Goal: Task Accomplishment & Management: Use online tool/utility

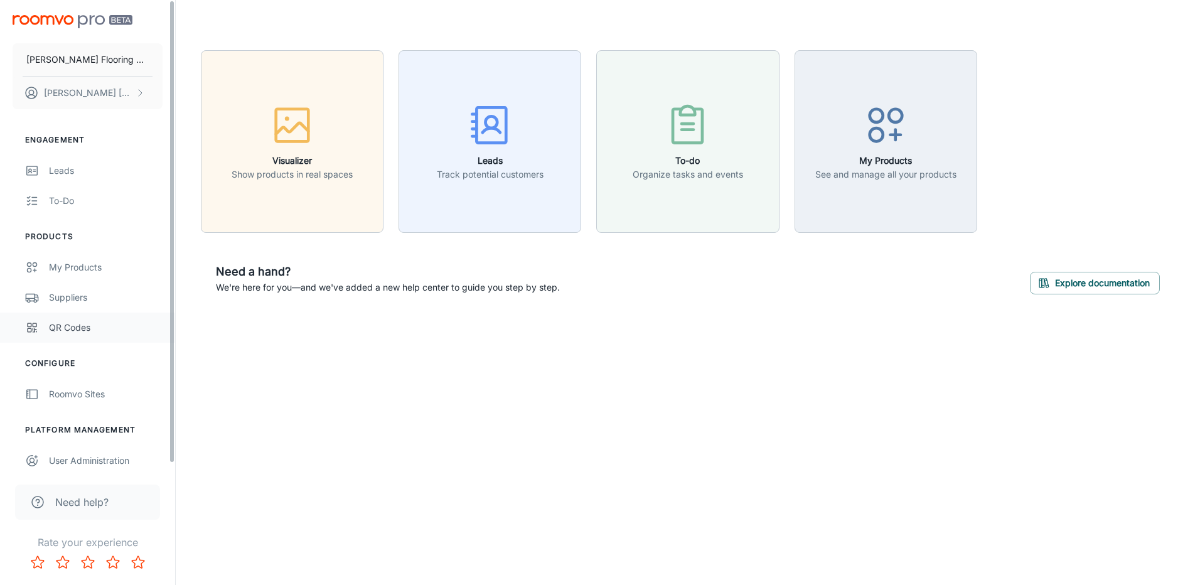
click at [71, 326] on div "QR Codes" at bounding box center [106, 328] width 114 height 14
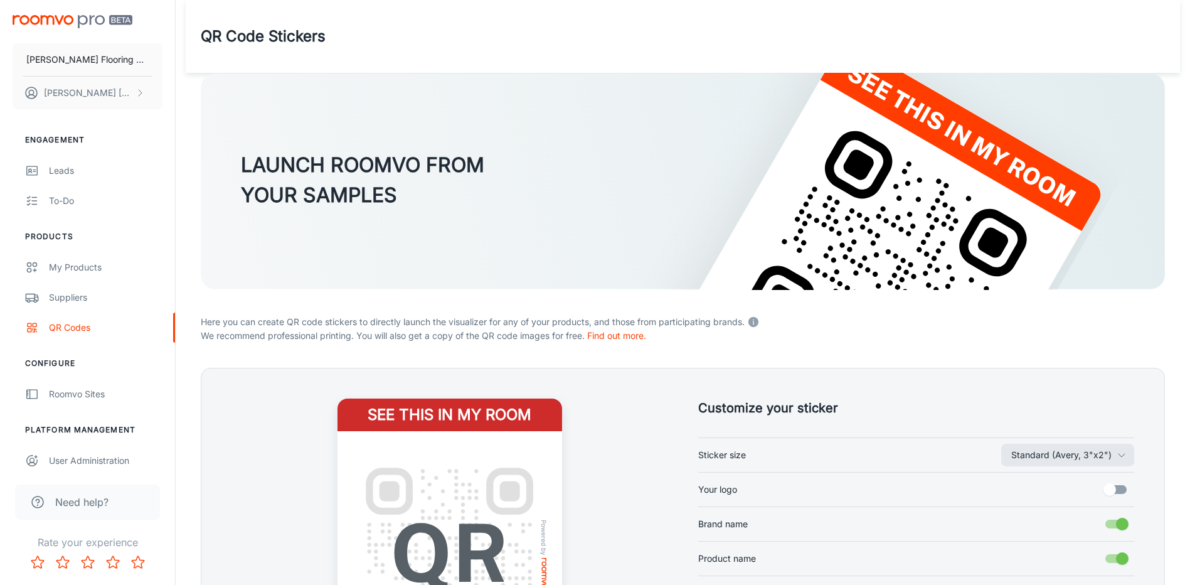
scroll to position [232, 0]
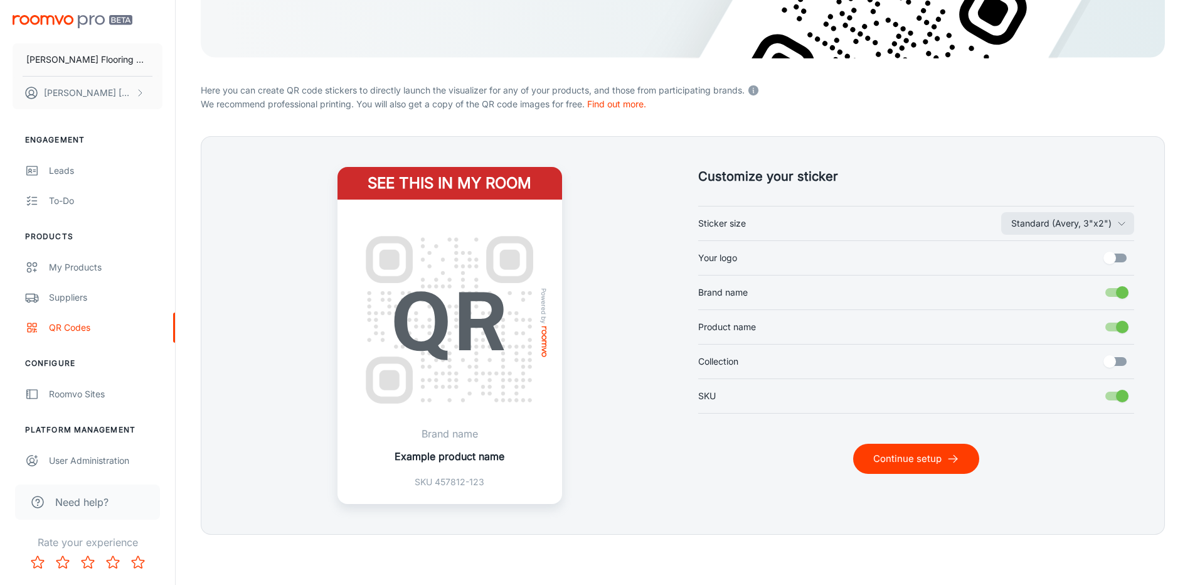
click at [949, 459] on line "submit" at bounding box center [953, 459] width 9 height 0
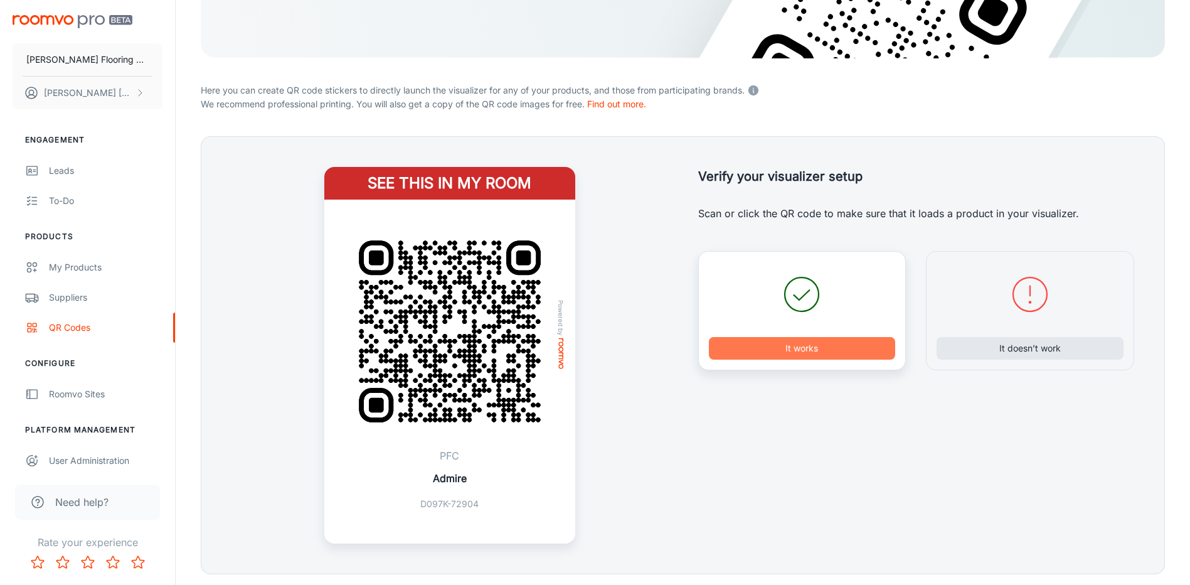
click at [793, 355] on button "It works" at bounding box center [802, 348] width 187 height 23
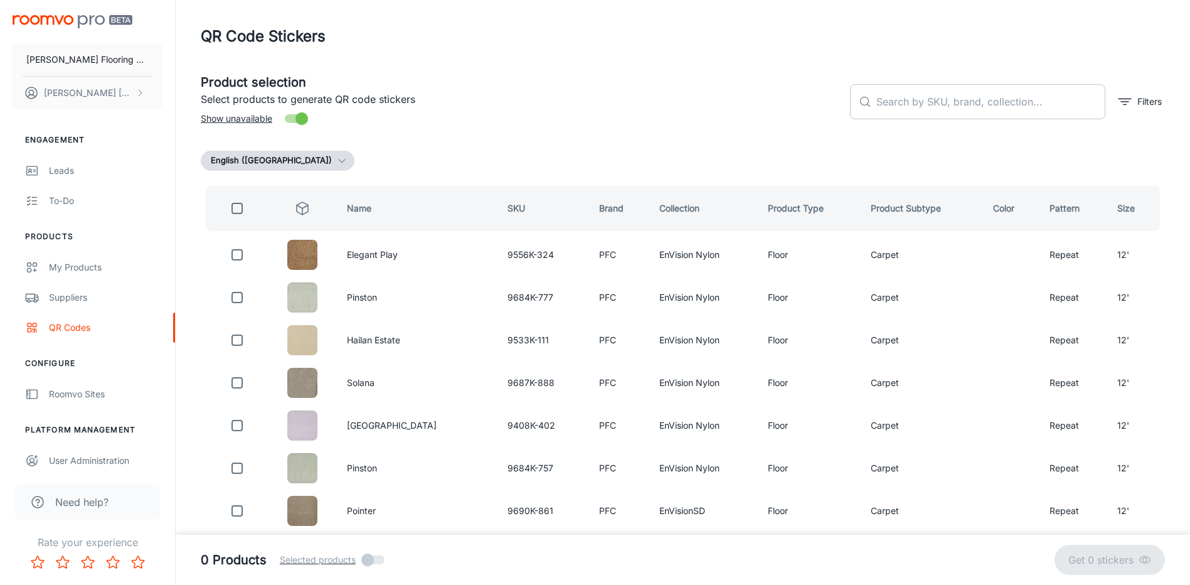
click at [959, 101] on input "text" at bounding box center [991, 101] width 229 height 35
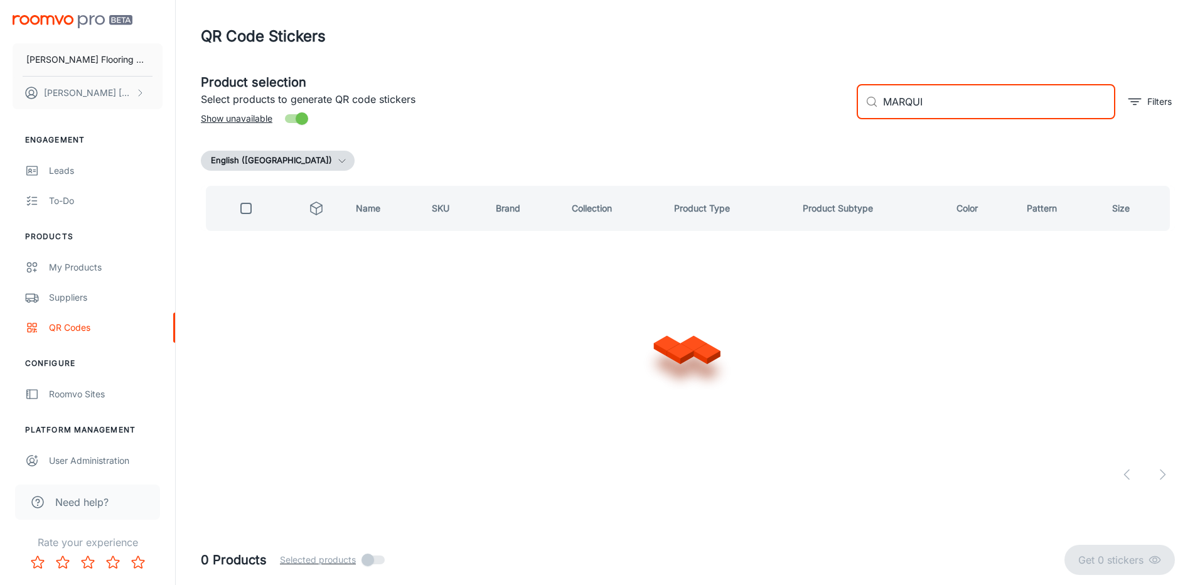
type input "MARQUIS"
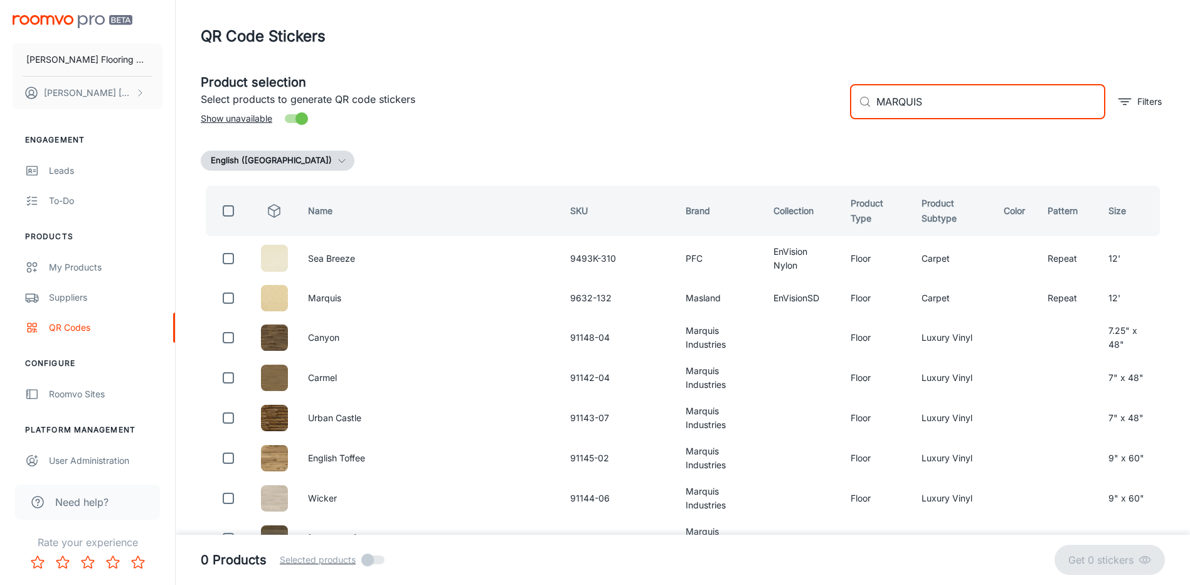
drag, startPoint x: 865, startPoint y: 102, endPoint x: 856, endPoint y: 104, distance: 9.5
click at [856, 104] on div "​ MARQUIS ​" at bounding box center [977, 101] width 255 height 35
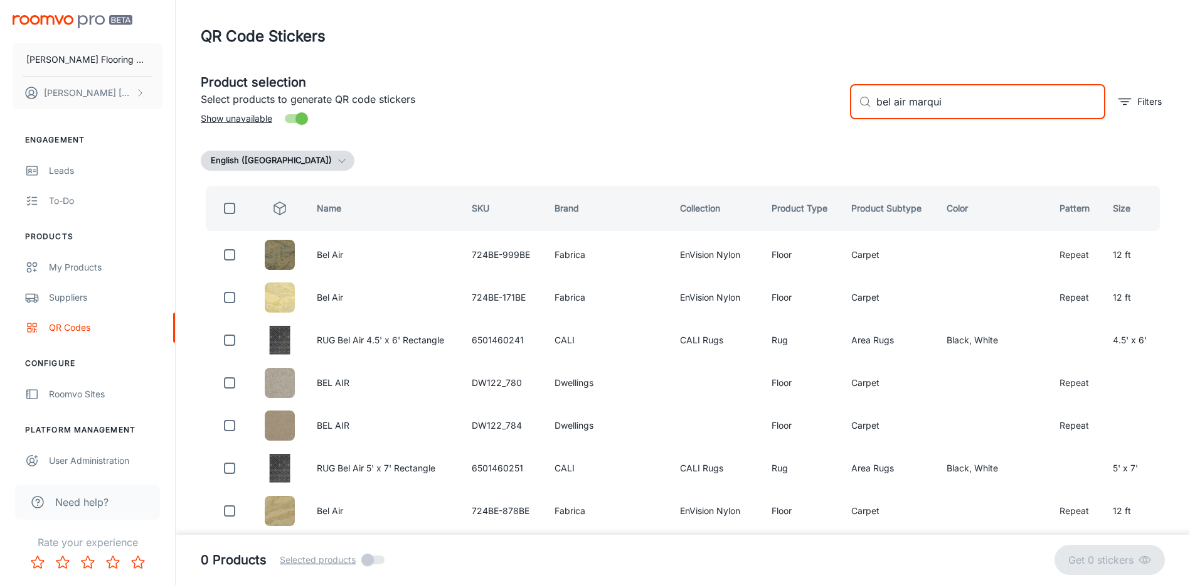
type input "bel air marquis"
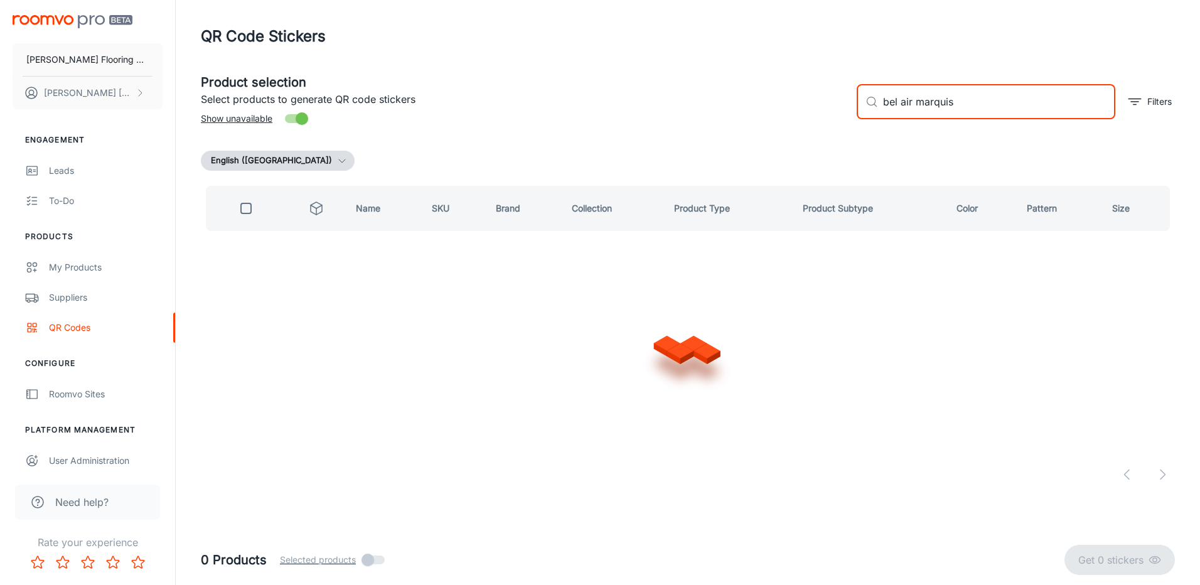
checkbox input "true"
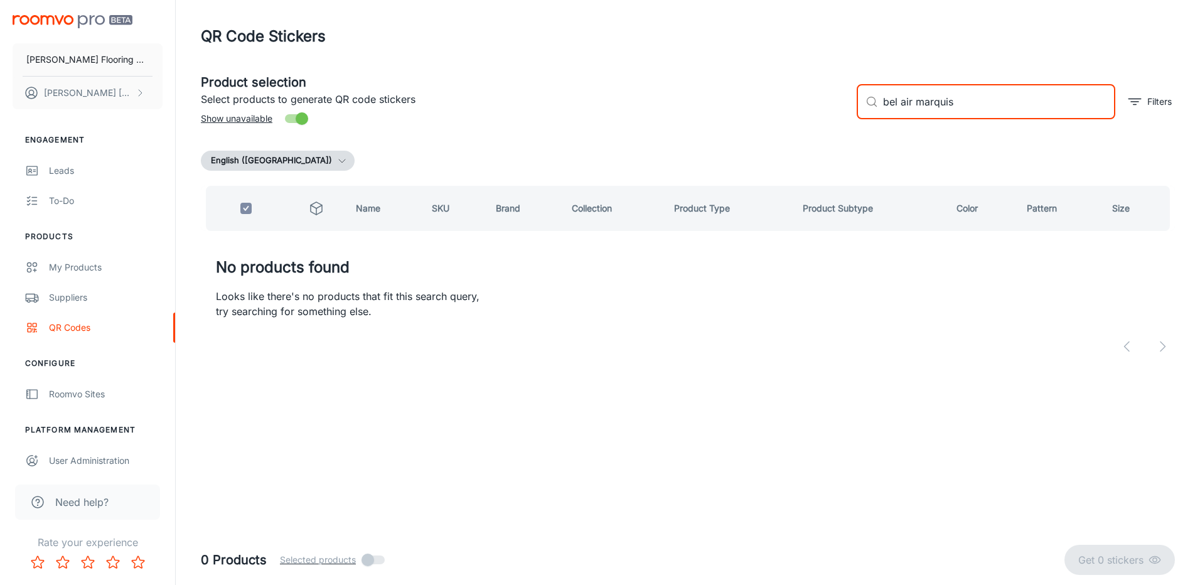
drag, startPoint x: 966, startPoint y: 103, endPoint x: 862, endPoint y: 118, distance: 105.3
click at [862, 118] on div "​ bel air marquis ​" at bounding box center [986, 101] width 259 height 35
checkbox input "false"
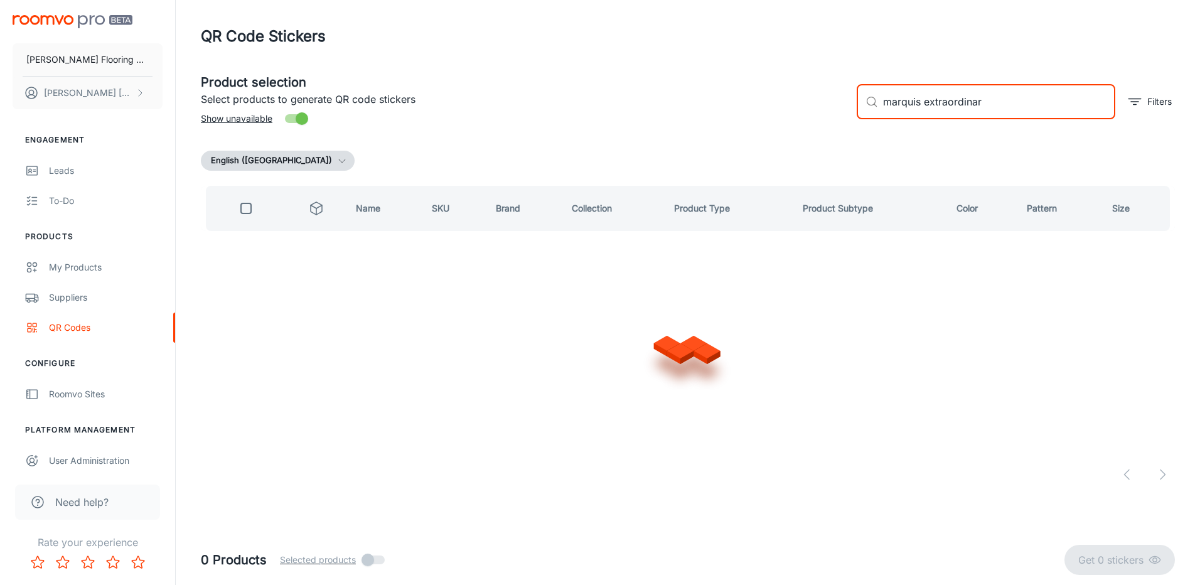
type input "marquis extraordinary"
checkbox input "true"
type input "marquis"
checkbox input "false"
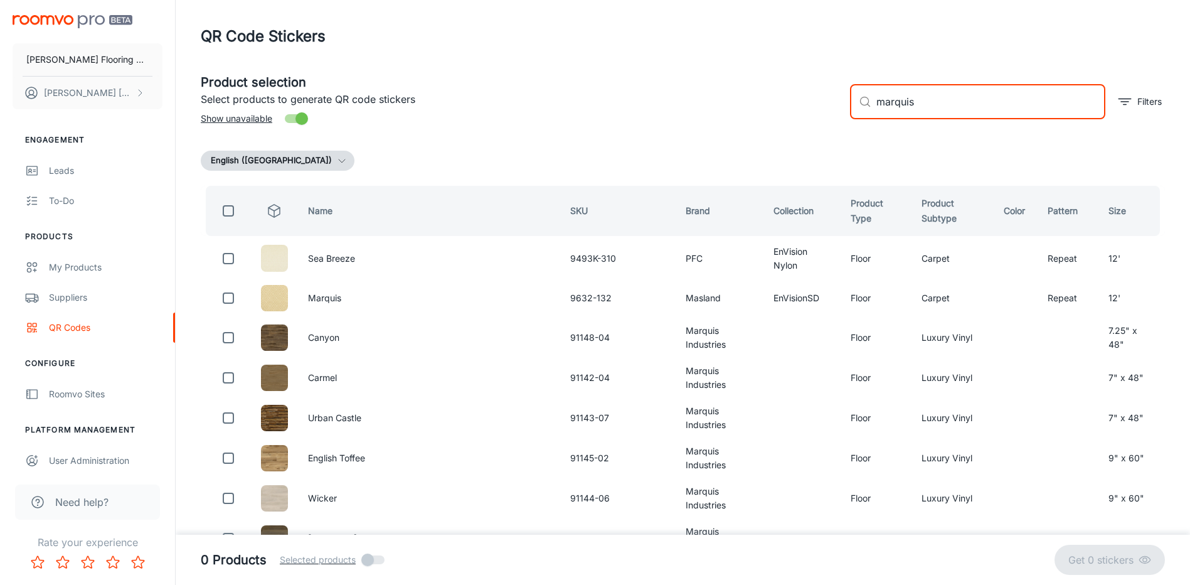
drag, startPoint x: 920, startPoint y: 108, endPoint x: 843, endPoint y: 126, distance: 78.5
click at [843, 125] on div "​ marquis ​ [PERSON_NAME]" at bounding box center [1002, 97] width 325 height 68
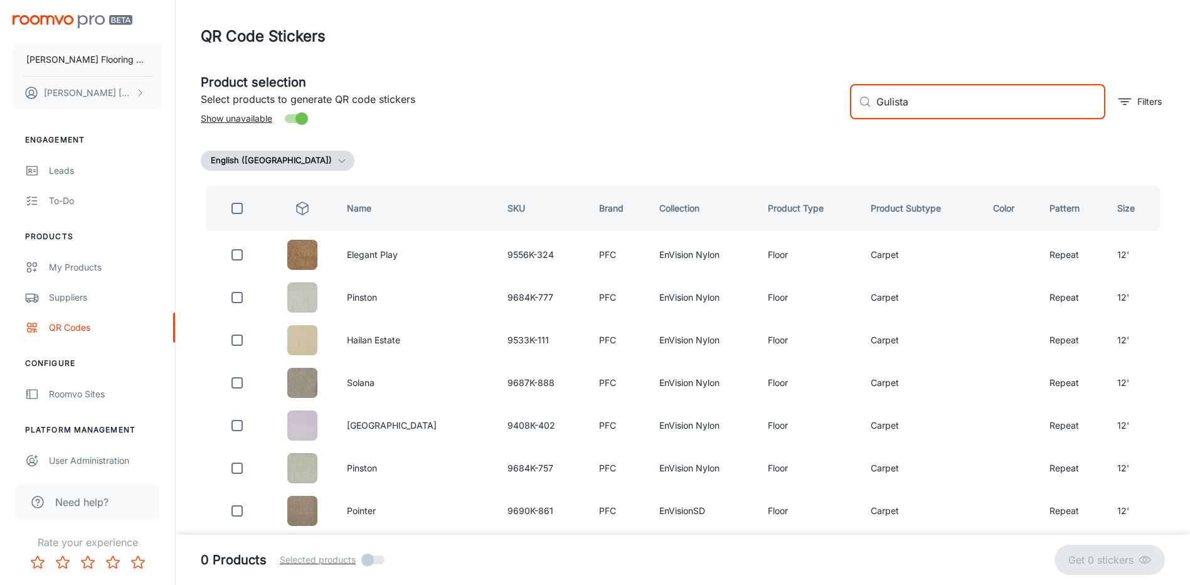
type input "Gulistan"
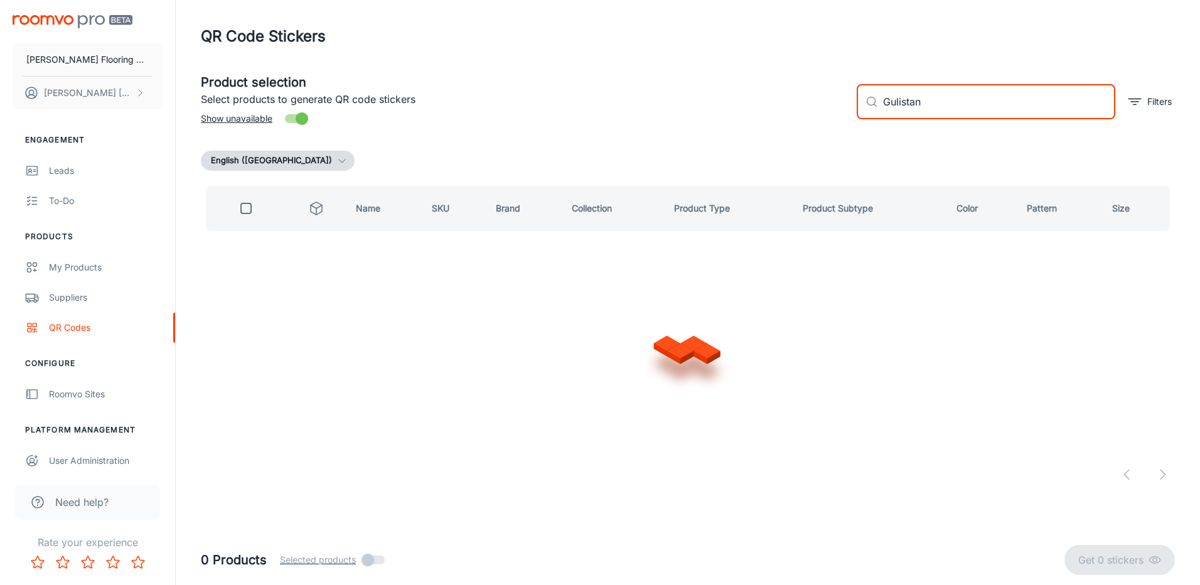
checkbox input "true"
type input "G"
checkbox input "false"
type input "natural detail"
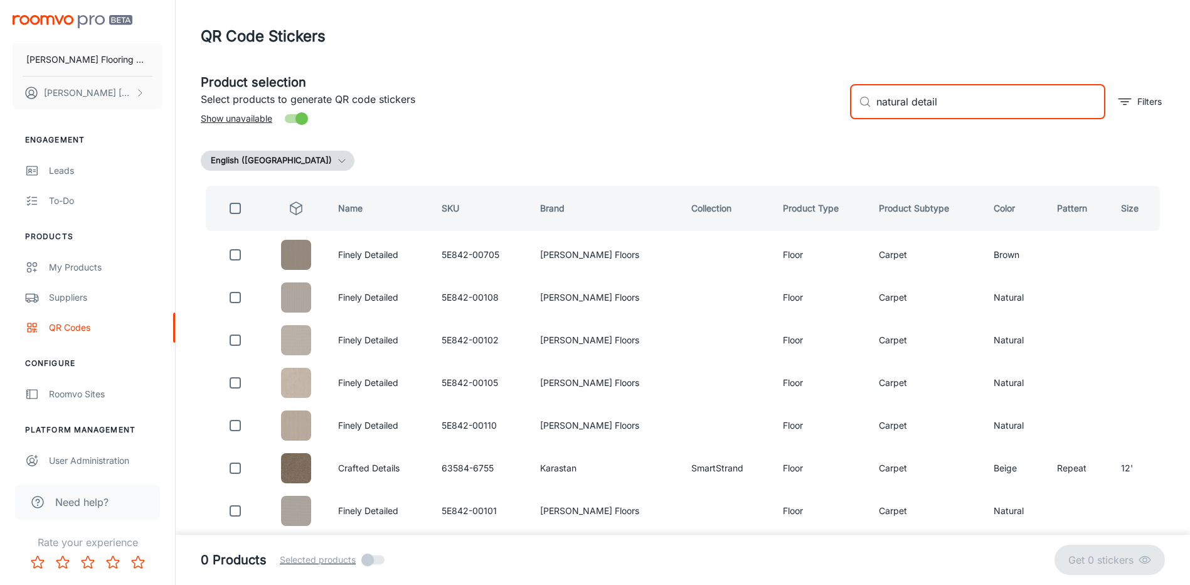
drag, startPoint x: 901, startPoint y: 113, endPoint x: 846, endPoint y: 122, distance: 55.4
click at [846, 122] on div "​ natural detail ​ Filters" at bounding box center [1002, 97] width 325 height 68
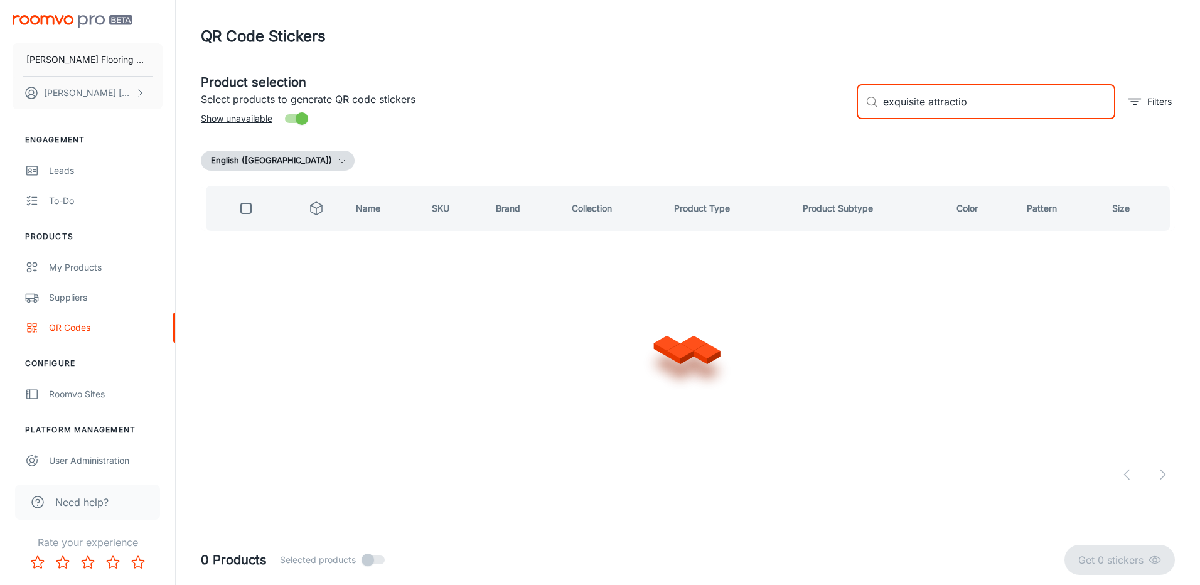
type input "exquisite attraction"
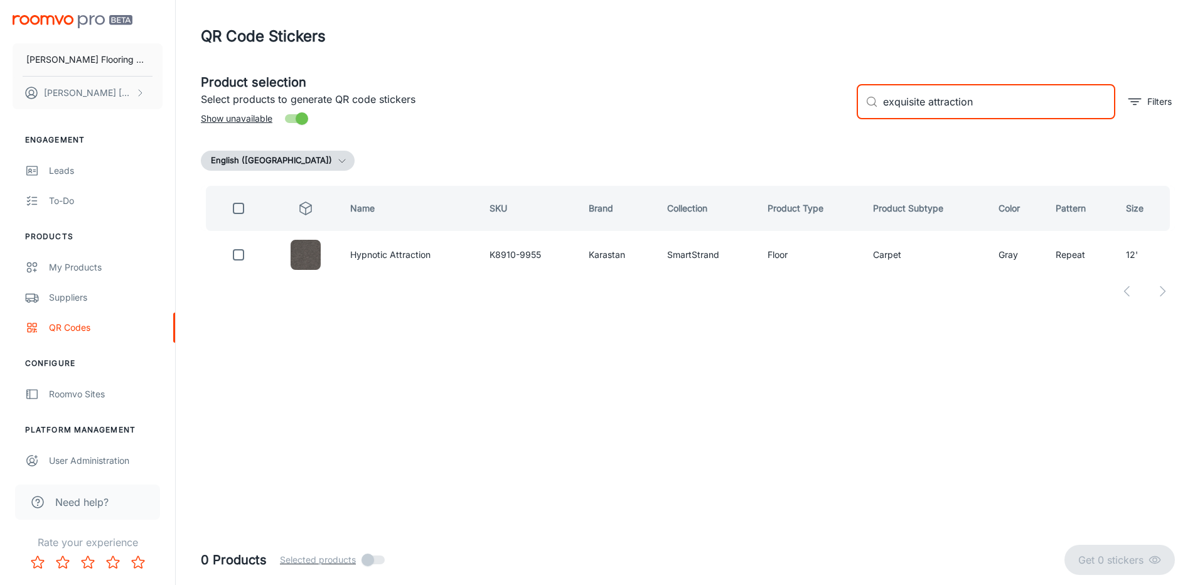
drag, startPoint x: 979, startPoint y: 105, endPoint x: 850, endPoint y: 112, distance: 128.8
click at [850, 112] on div "​ exquisite attraction ​ Filters" at bounding box center [1011, 97] width 328 height 68
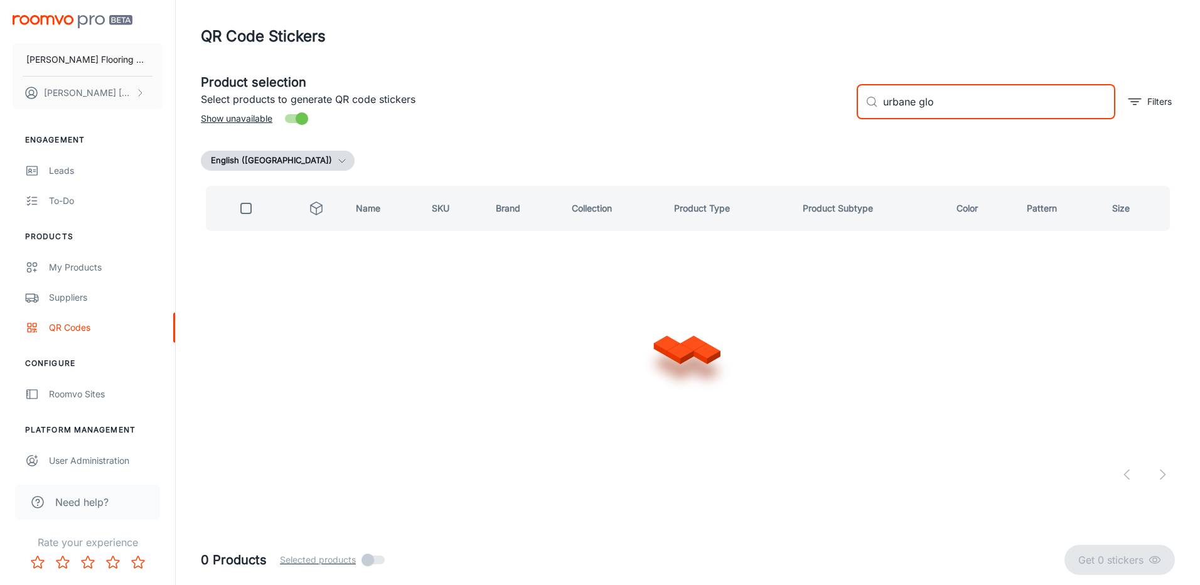
type input "urbane glow"
checkbox input "true"
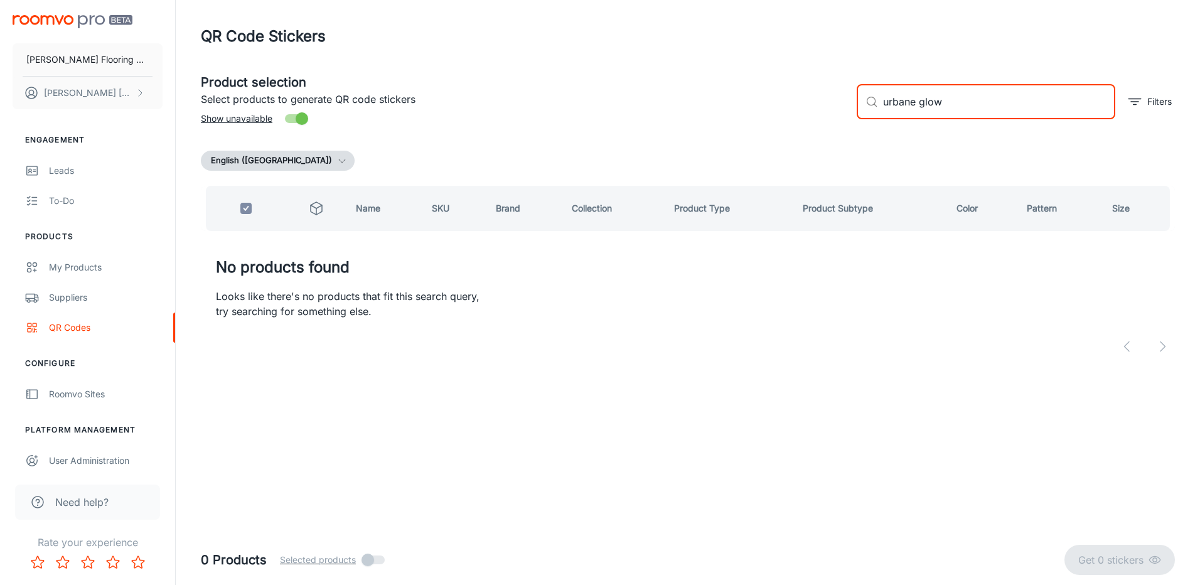
drag, startPoint x: 949, startPoint y: 107, endPoint x: 857, endPoint y: 114, distance: 92.5
click at [854, 112] on div "​ urbane glow ​ Filters" at bounding box center [1011, 97] width 328 height 68
checkbox input "false"
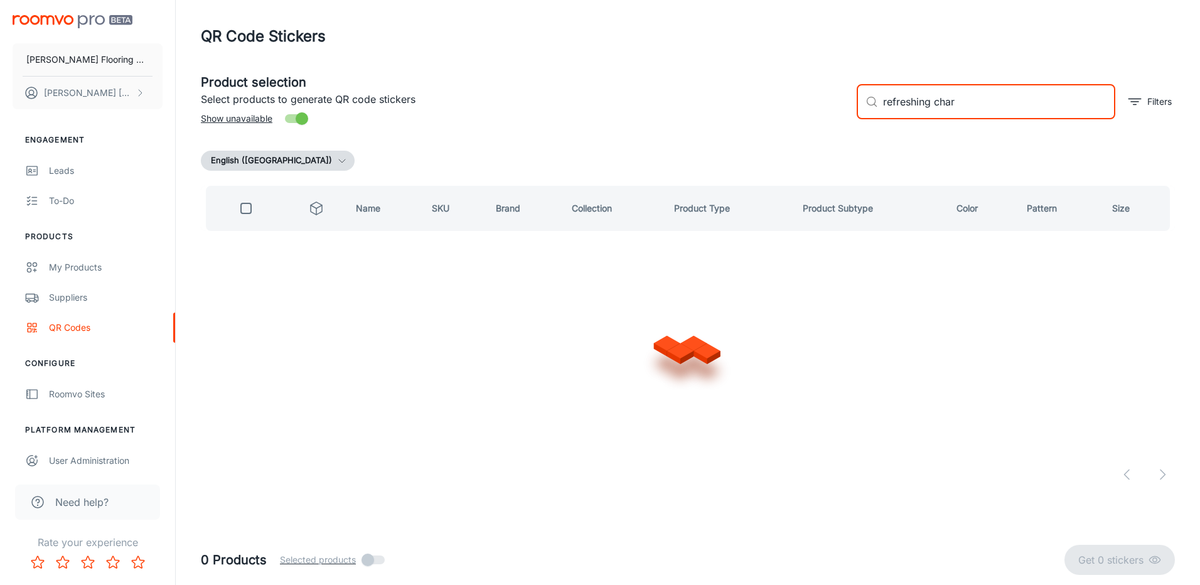
type input "refreshing charm"
checkbox input "true"
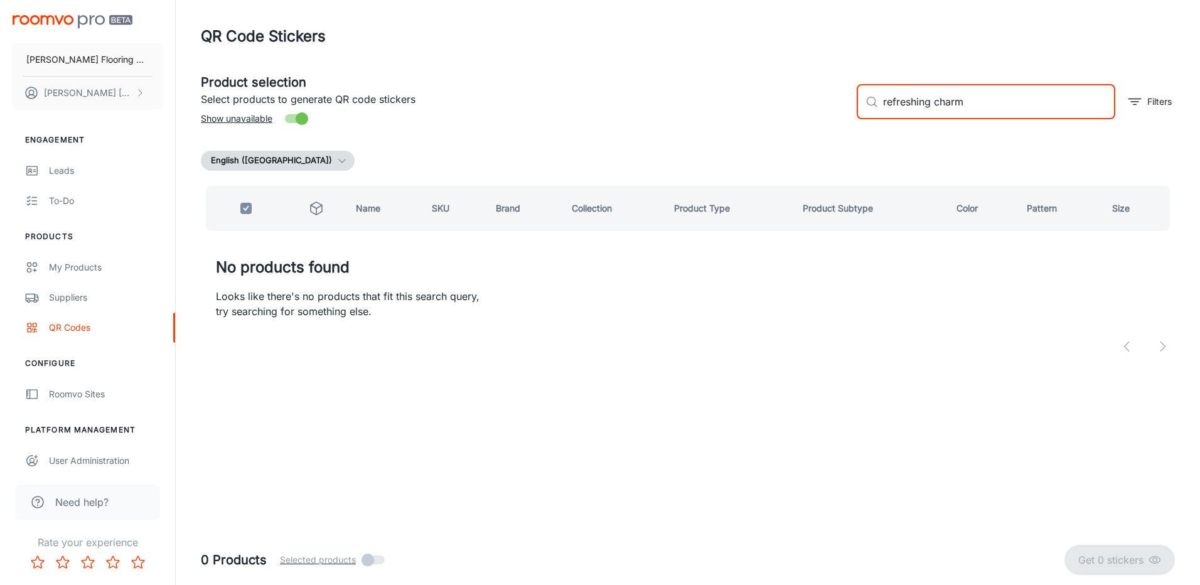
drag, startPoint x: 972, startPoint y: 98, endPoint x: 838, endPoint y: 122, distance: 135.8
click at [837, 122] on div "Product selection Select products to generate QR code stickers Show unavailable…" at bounding box center [683, 97] width 984 height 68
checkbox input "false"
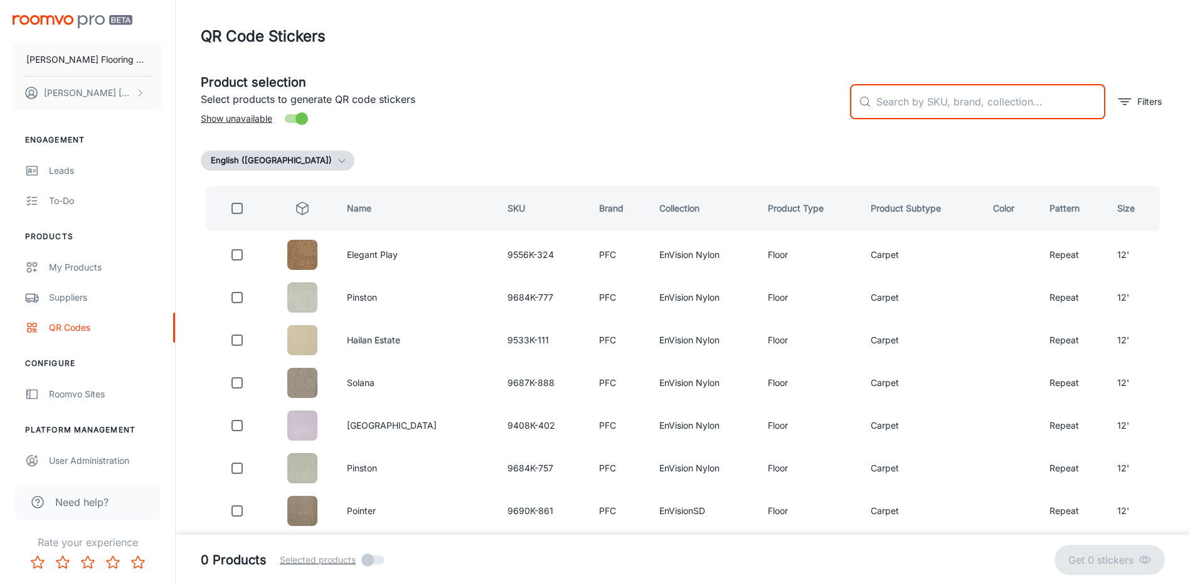
click at [915, 100] on input "text" at bounding box center [991, 101] width 229 height 35
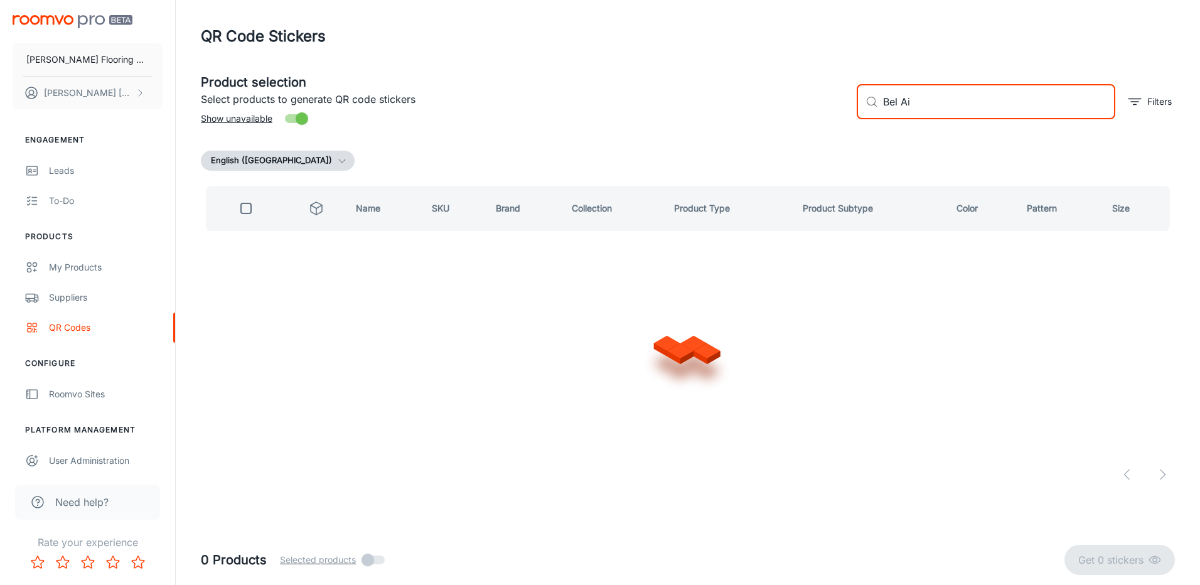
type input "Bel Air"
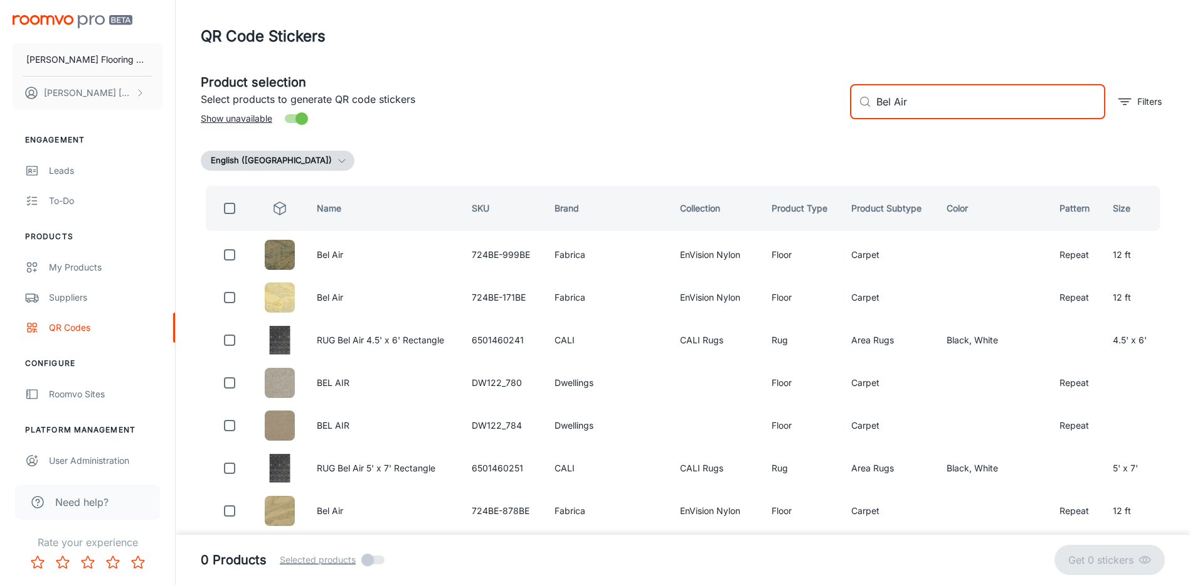
drag, startPoint x: 919, startPoint y: 103, endPoint x: 808, endPoint y: 109, distance: 110.6
click at [808, 109] on div "Product selection Select products to generate QR code stickers Show unavailable…" at bounding box center [678, 97] width 975 height 68
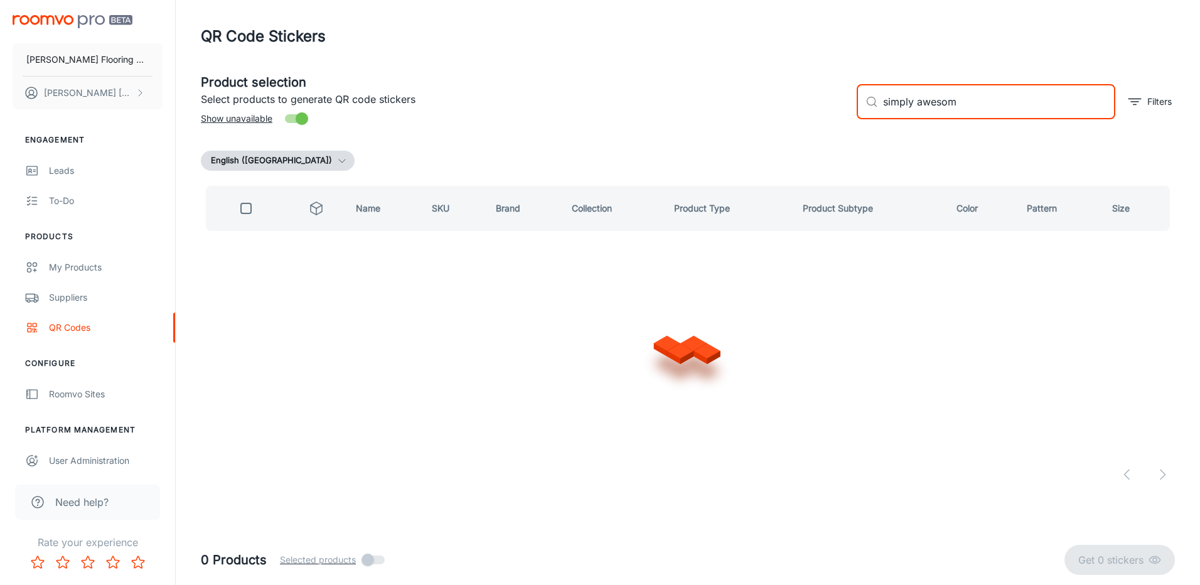
type input "simply awesome"
checkbox input "true"
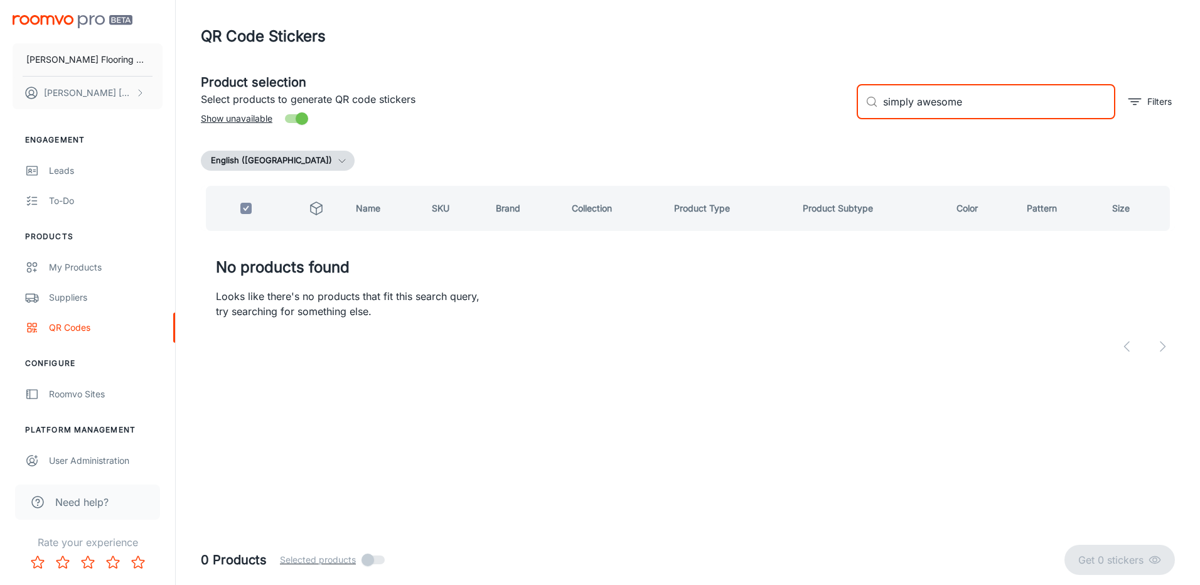
drag, startPoint x: 831, startPoint y: 126, endPoint x: 822, endPoint y: 131, distance: 10.4
click at [821, 129] on div "Product selection Select products to generate QR code stickers Show unavailable…" at bounding box center [683, 97] width 984 height 68
checkbox input "false"
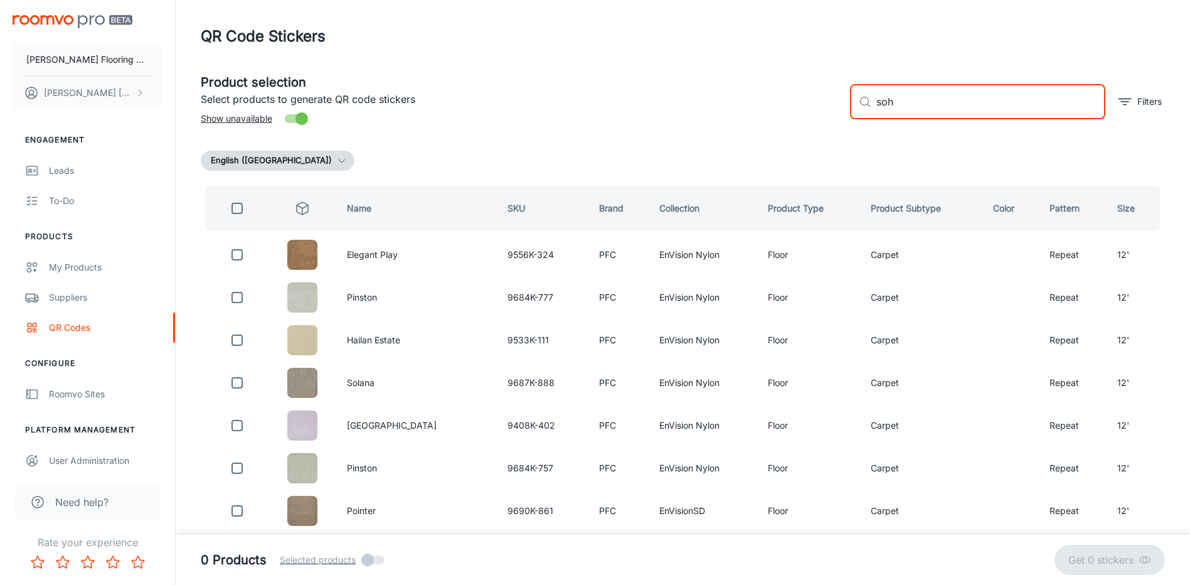
type input "soho"
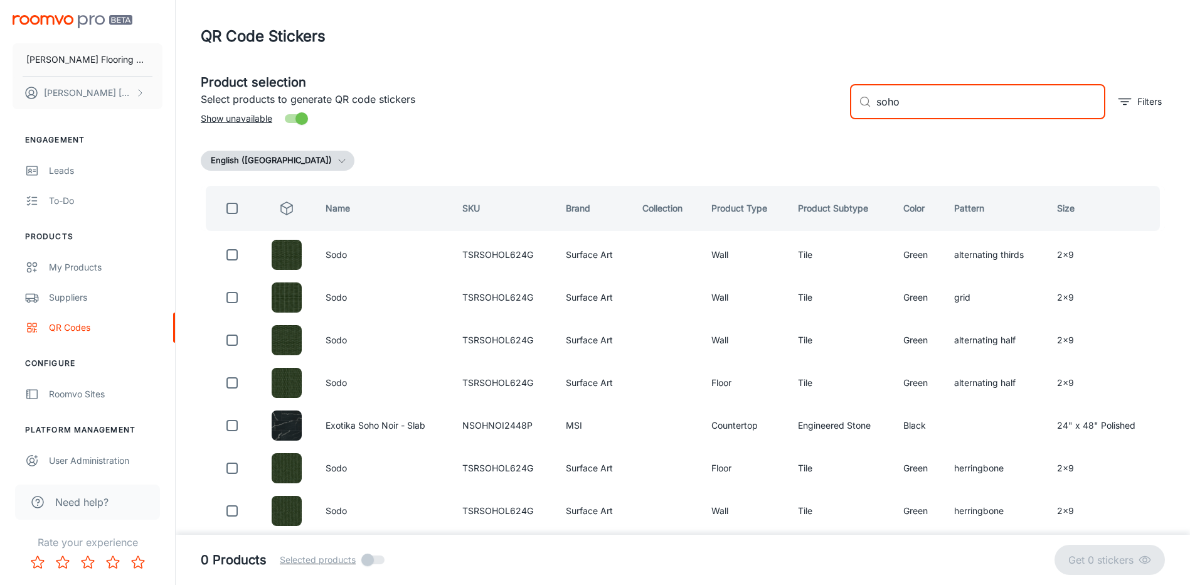
drag, startPoint x: 869, startPoint y: 110, endPoint x: 861, endPoint y: 112, distance: 8.3
click at [861, 112] on div "​ soho ​" at bounding box center [977, 101] width 255 height 35
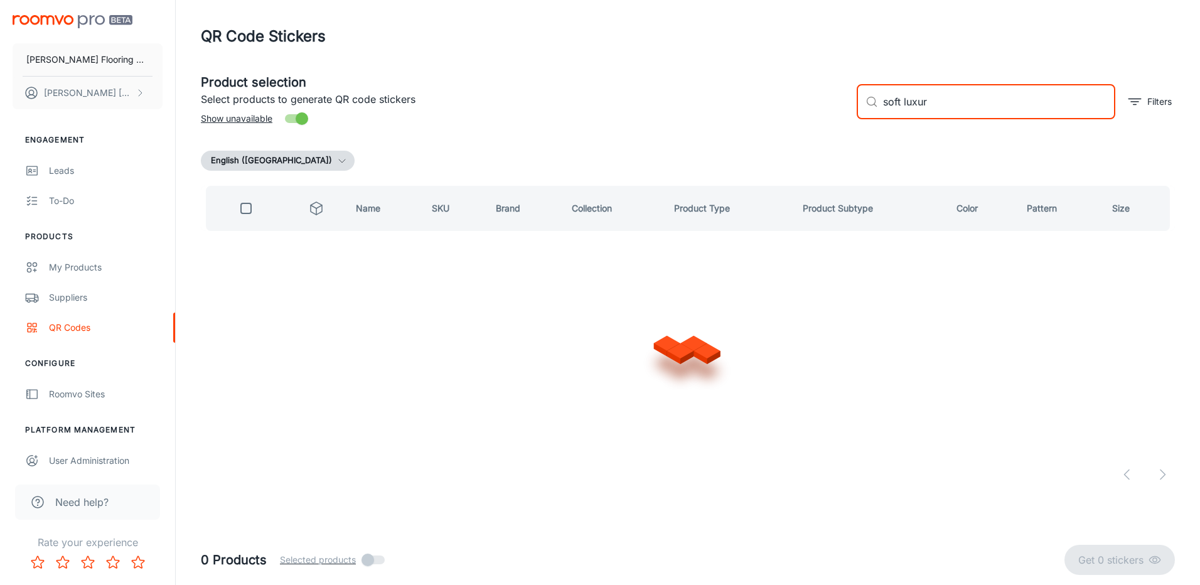
type input "soft luxury"
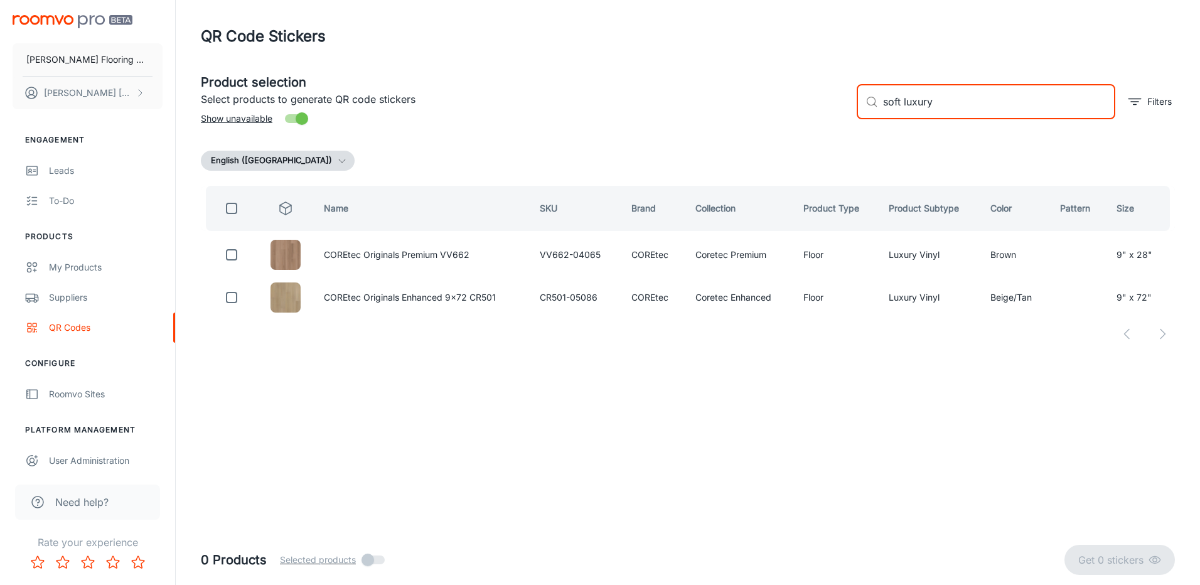
drag, startPoint x: 949, startPoint y: 104, endPoint x: 853, endPoint y: 112, distance: 97.0
click at [853, 112] on div "​ soft luxury ​ Filters" at bounding box center [1011, 97] width 328 height 68
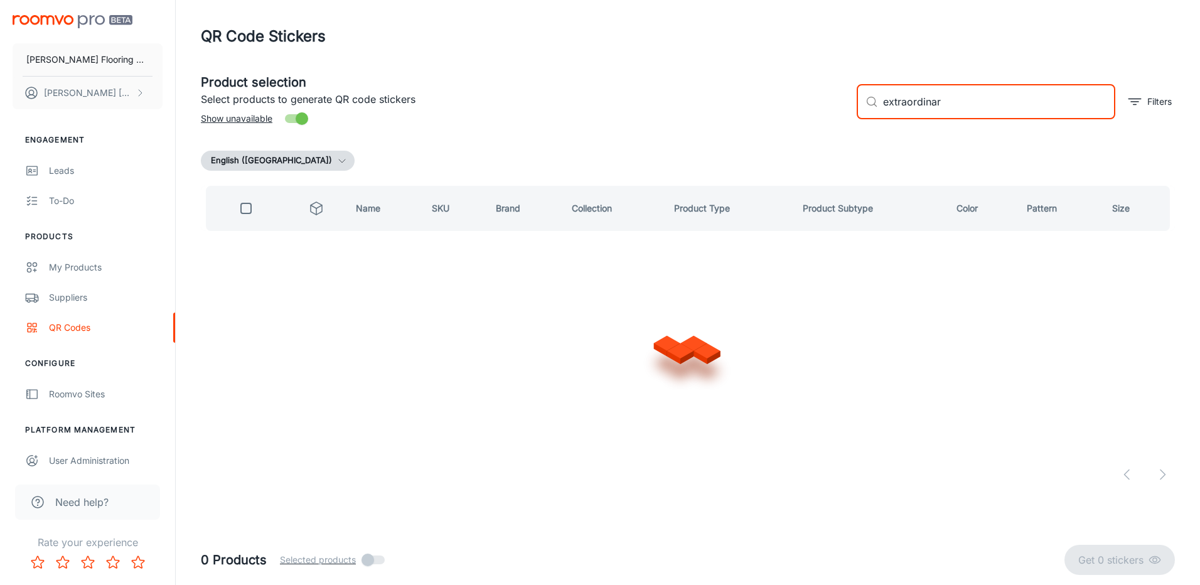
type input "extraordinary"
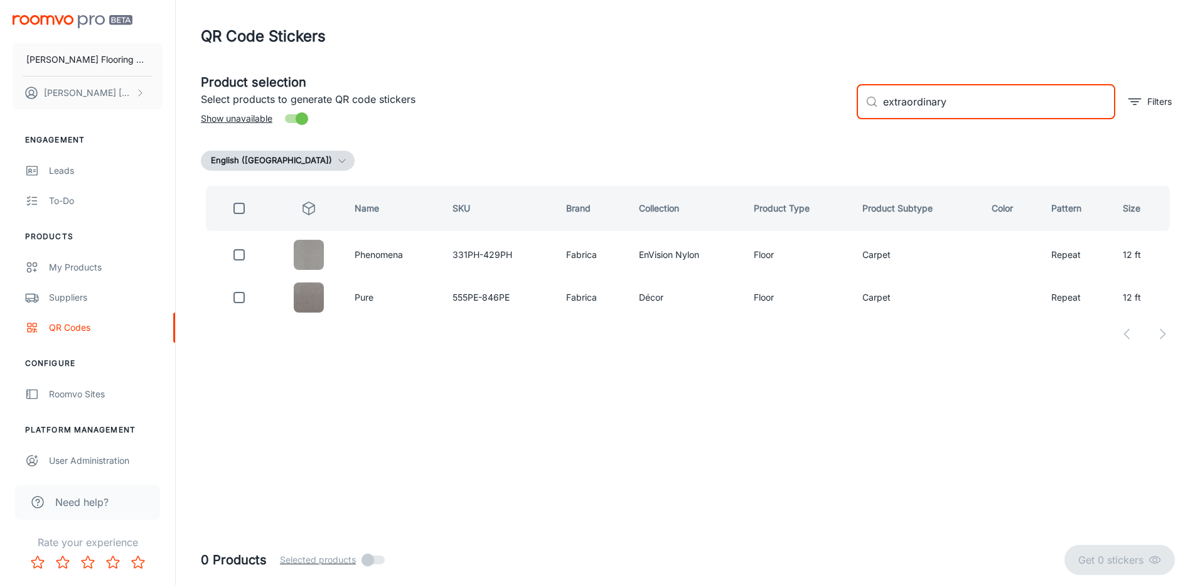
drag, startPoint x: 876, startPoint y: 116, endPoint x: 842, endPoint y: 122, distance: 35.1
click at [838, 122] on div "Product selection Select products to generate QR code stickers Show unavailable…" at bounding box center [683, 97] width 984 height 68
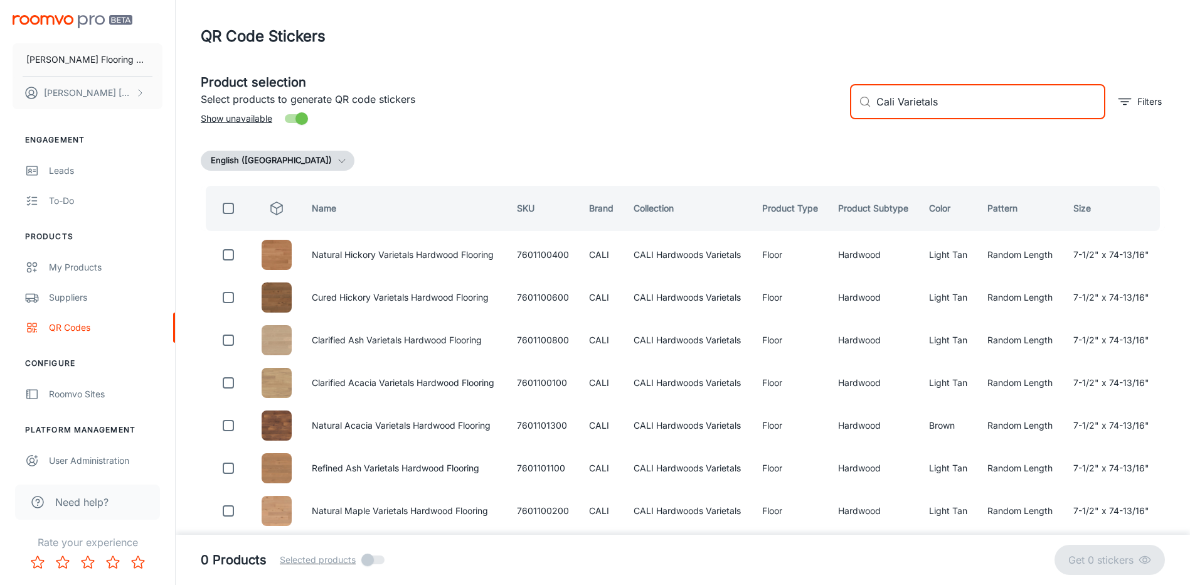
type input "Cali Varietals"
click at [233, 208] on input "checkbox" at bounding box center [228, 208] width 25 height 25
checkbox input "true"
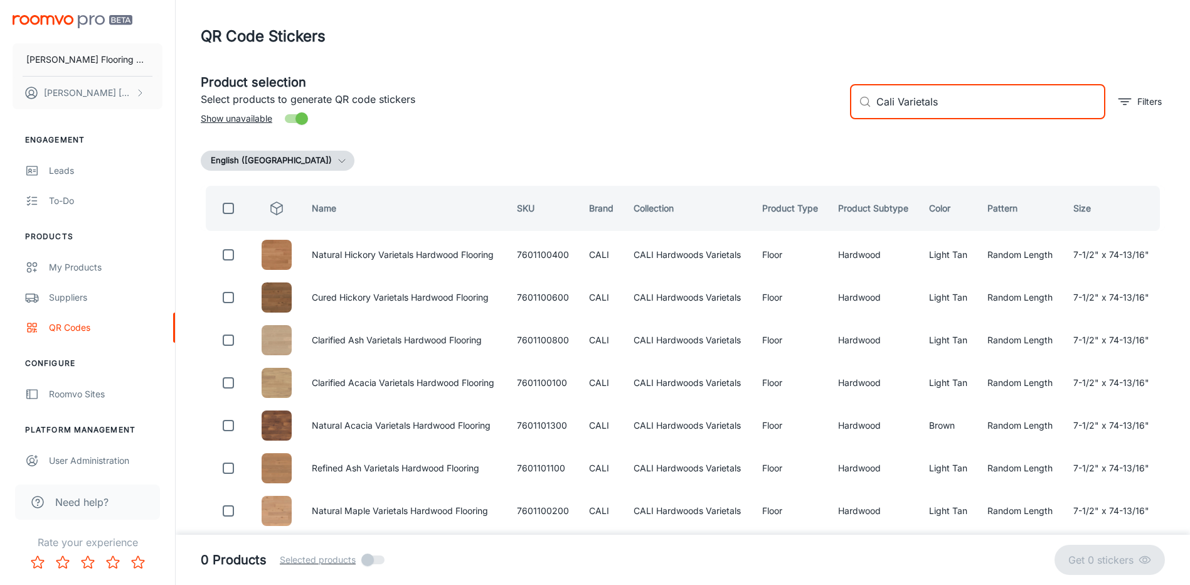
checkbox input "true"
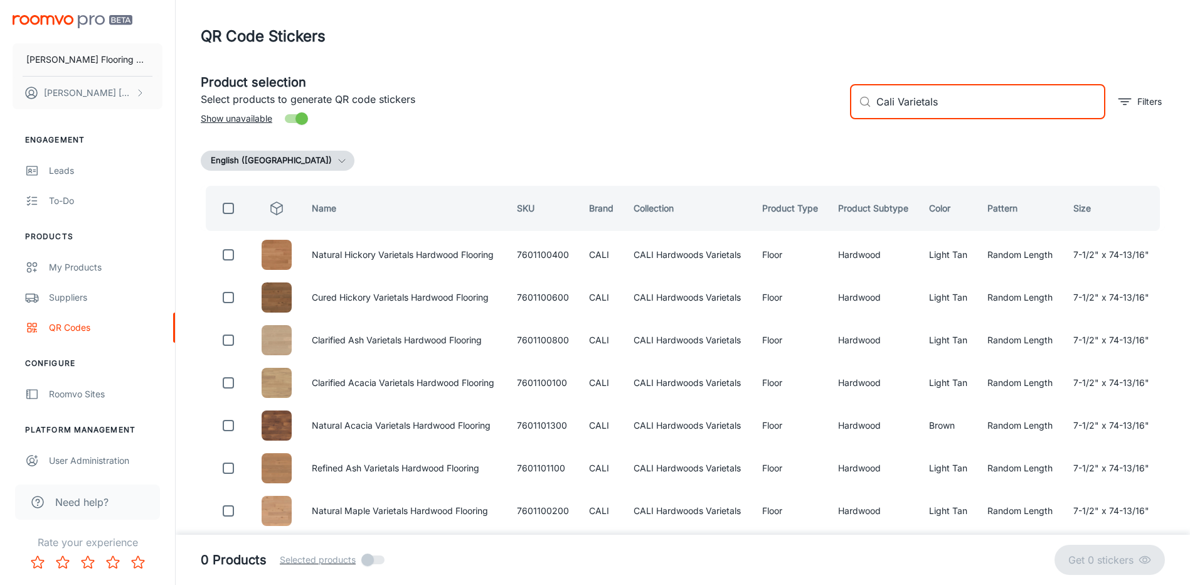
checkbox input "true"
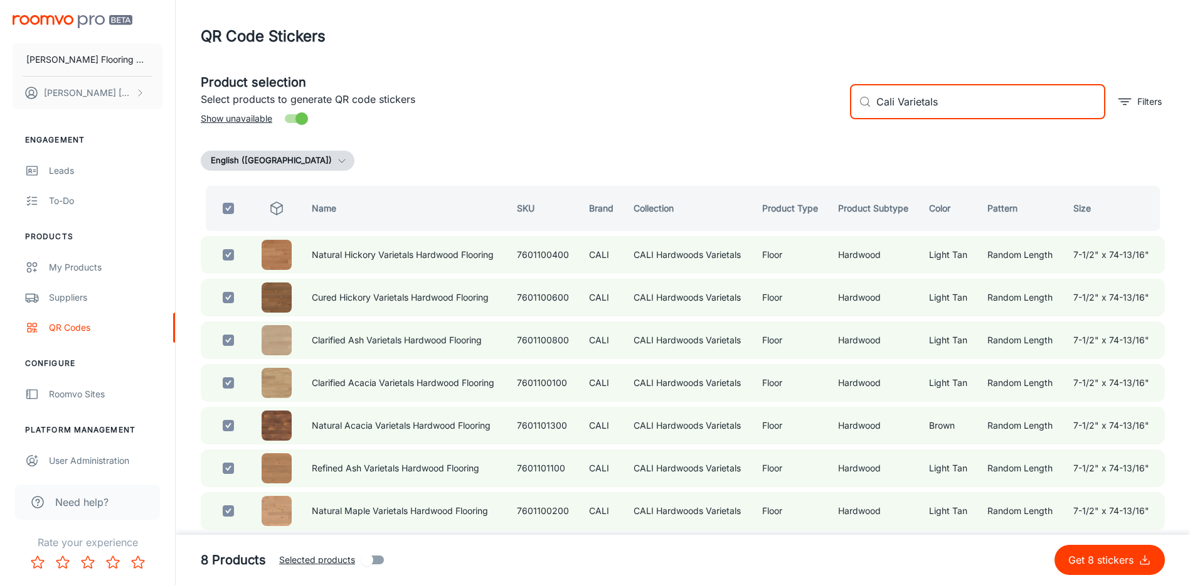
drag, startPoint x: 953, startPoint y: 109, endPoint x: 917, endPoint y: 124, distance: 39.6
click at [917, 124] on div "​ Cali Varietals ​ Filters" at bounding box center [1002, 97] width 325 height 68
type input "Cali"
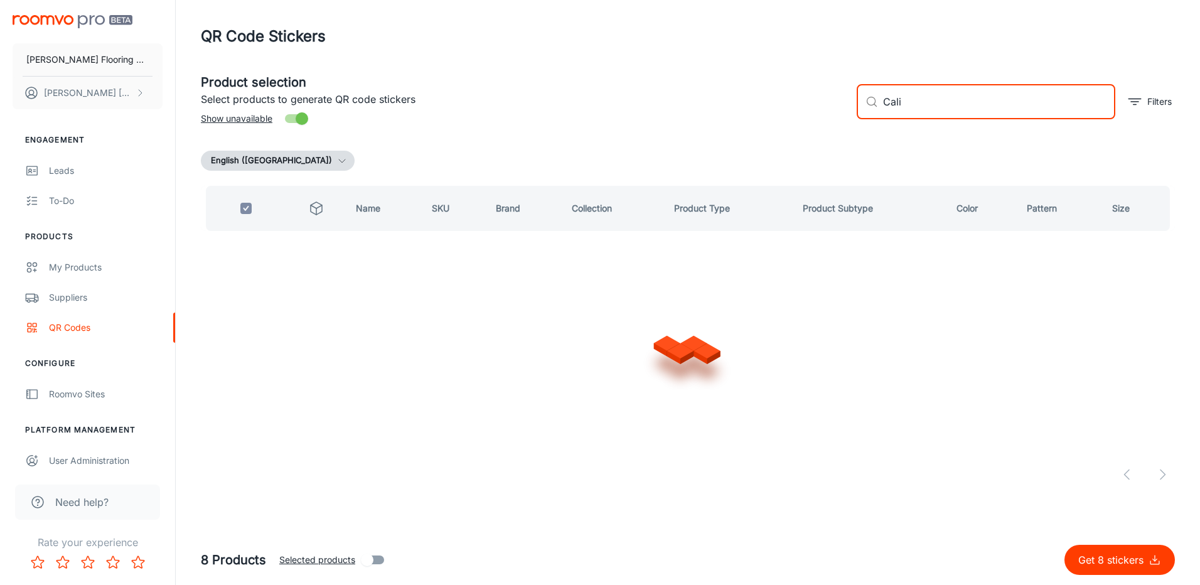
checkbox input "false"
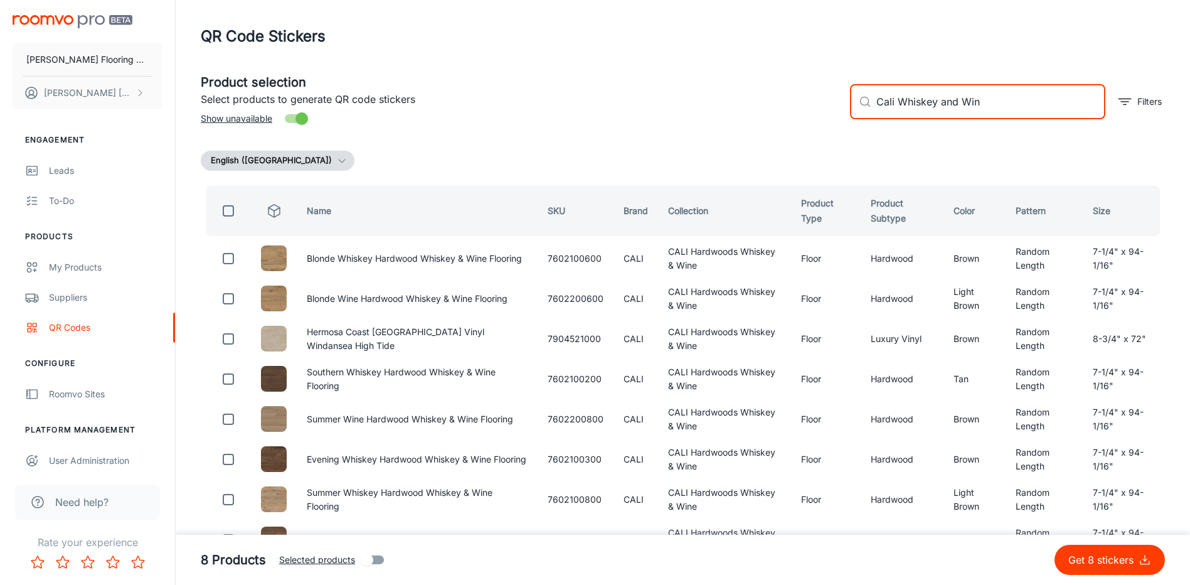
type input "Cali Whiskey and Wine"
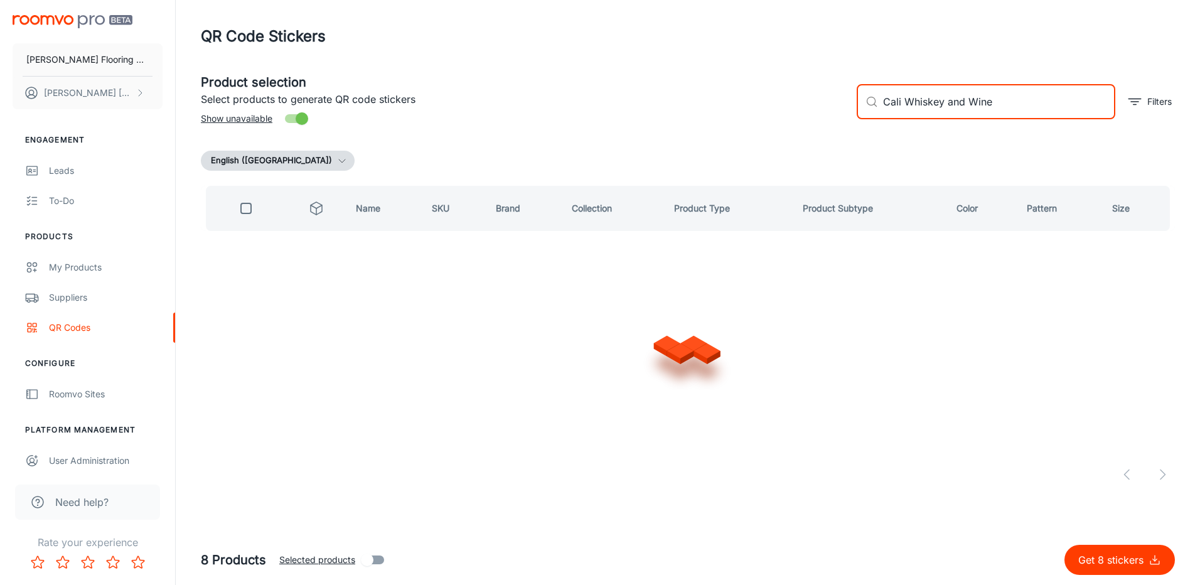
checkbox input "true"
type input "Cali Whiskey"
checkbox input "false"
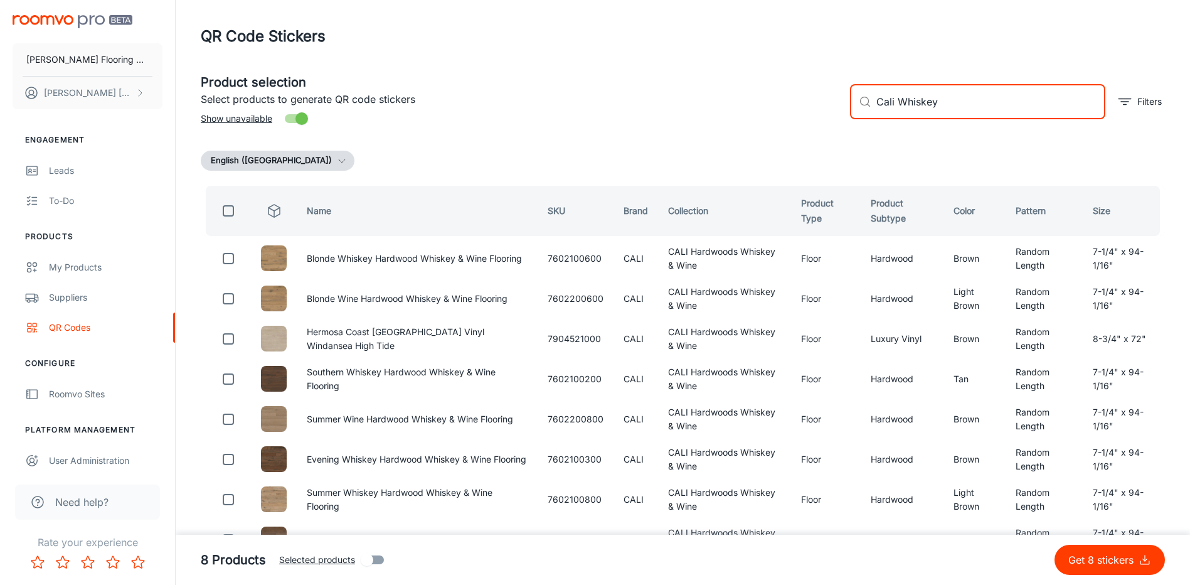
type input "Cali Whiskey"
click at [228, 211] on input "checkbox" at bounding box center [228, 210] width 25 height 25
checkbox input "true"
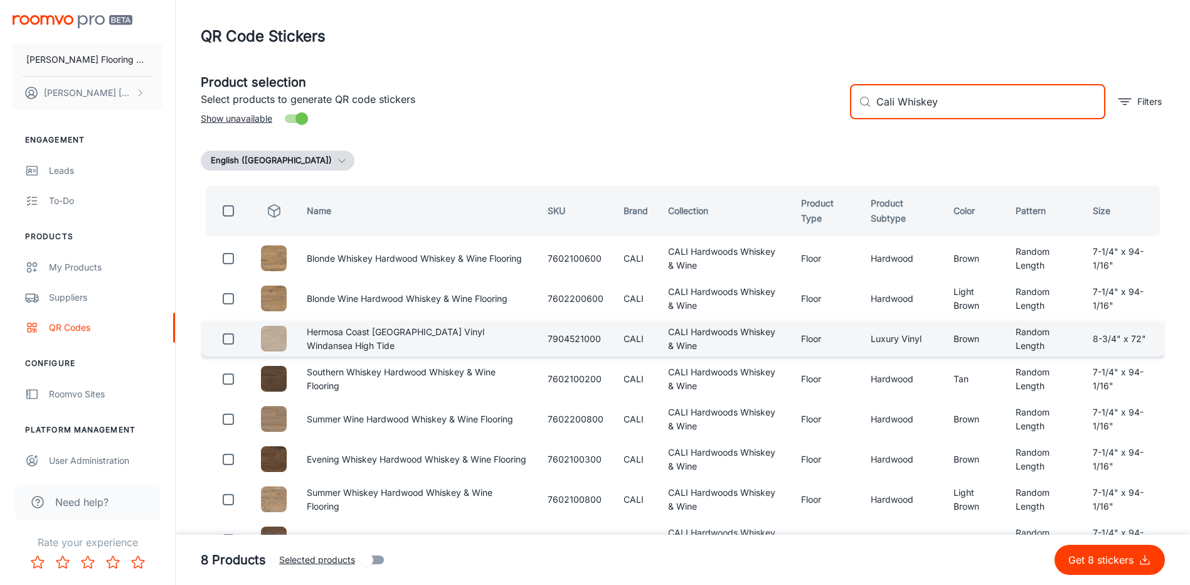
checkbox input "true"
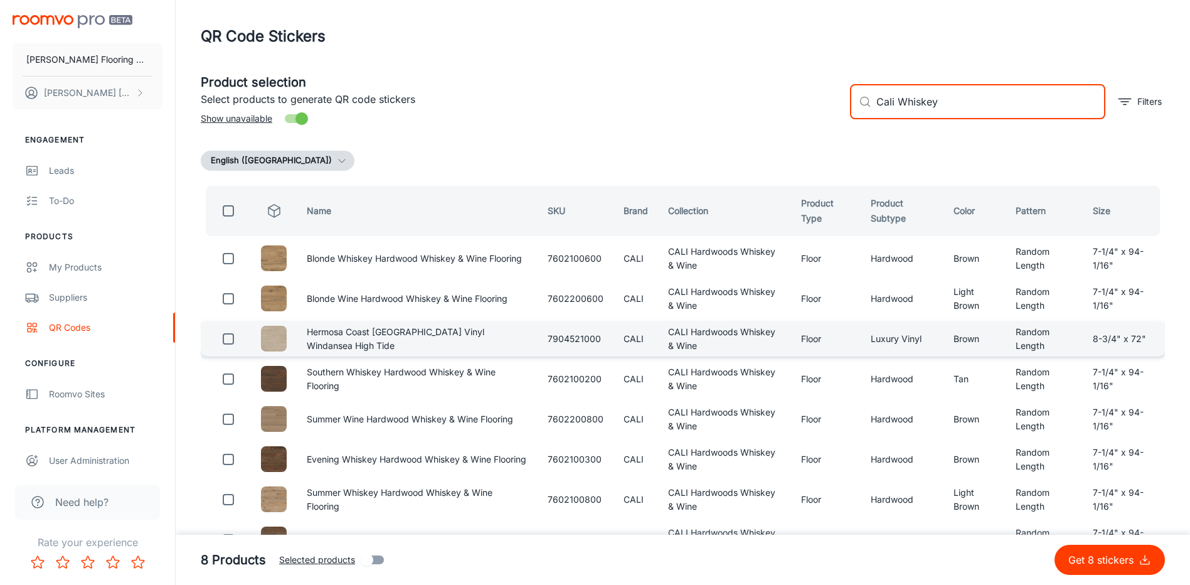
checkbox input "true"
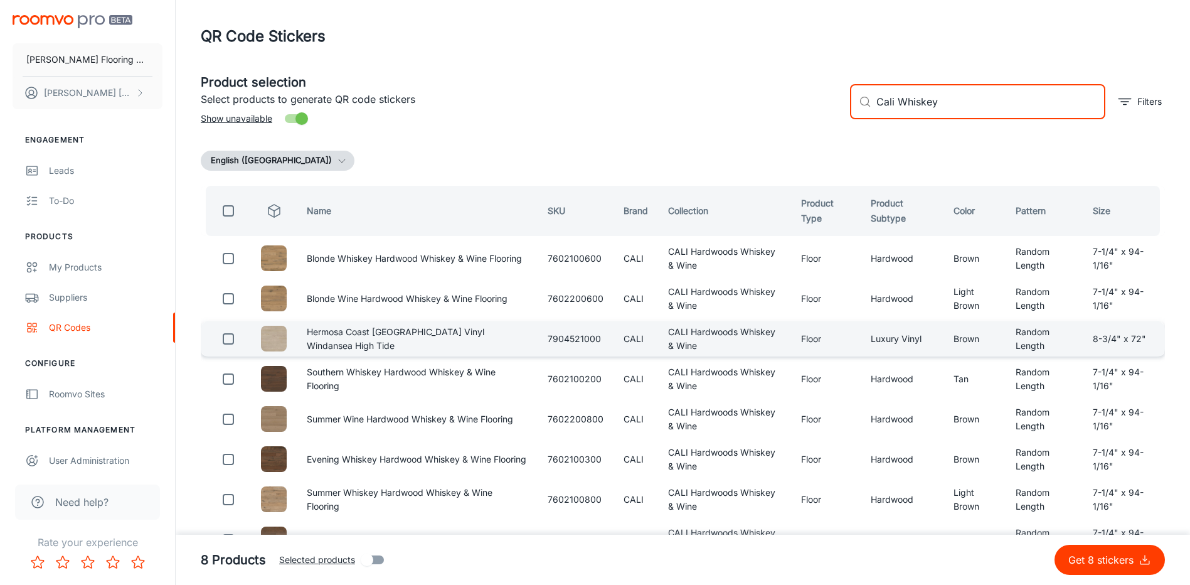
checkbox input "true"
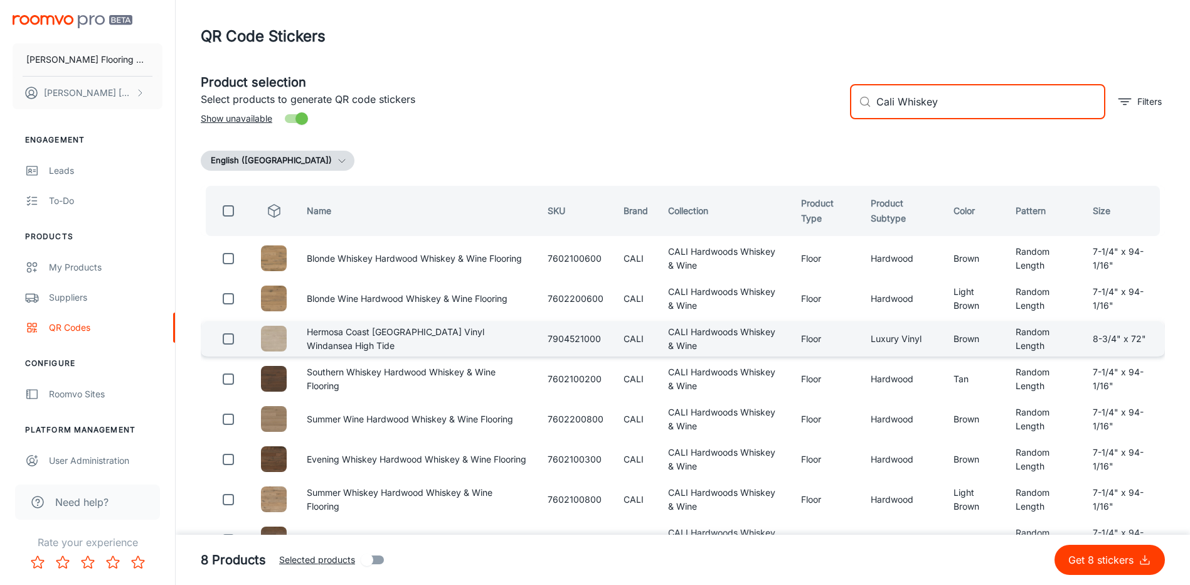
checkbox input "true"
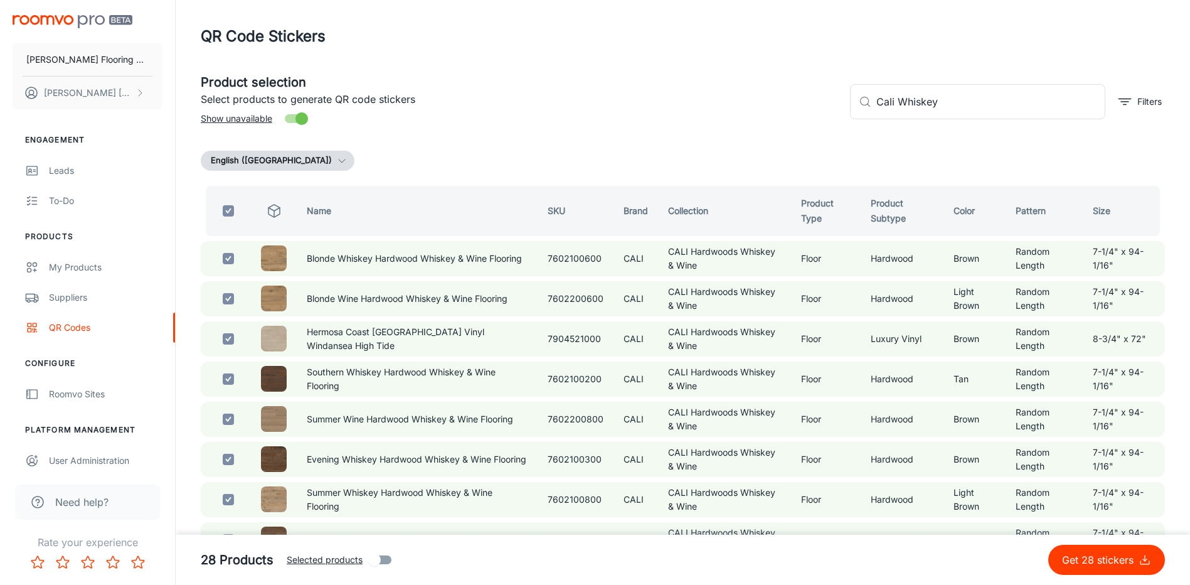
drag, startPoint x: 948, startPoint y: 101, endPoint x: 843, endPoint y: 115, distance: 106.4
click at [843, 115] on div "​ Cali Whiskey ​ Filters" at bounding box center [1002, 97] width 325 height 68
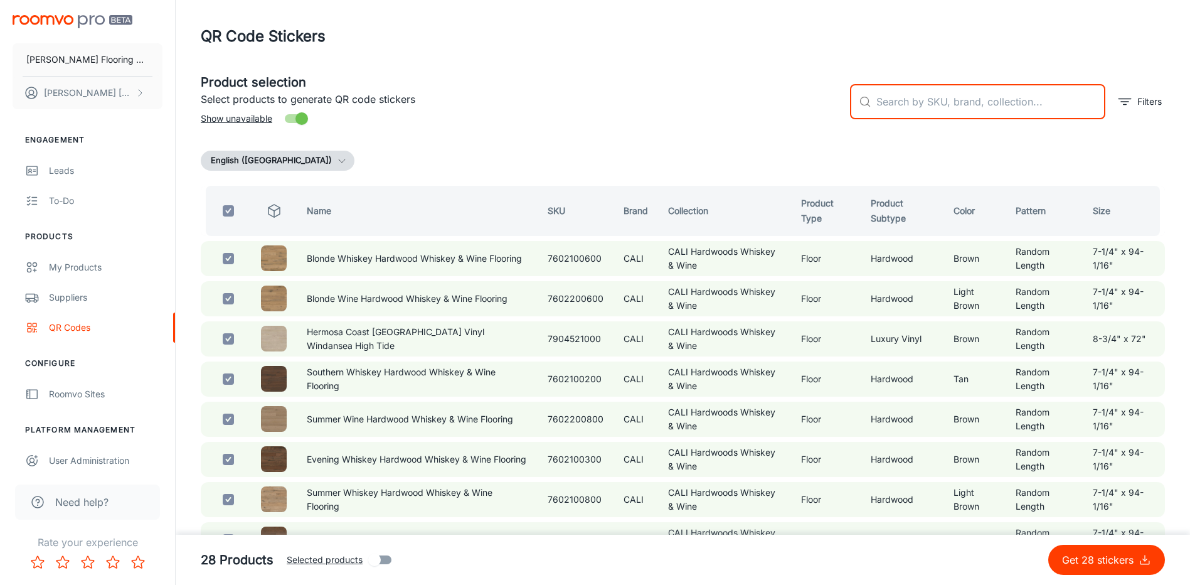
checkbox input "false"
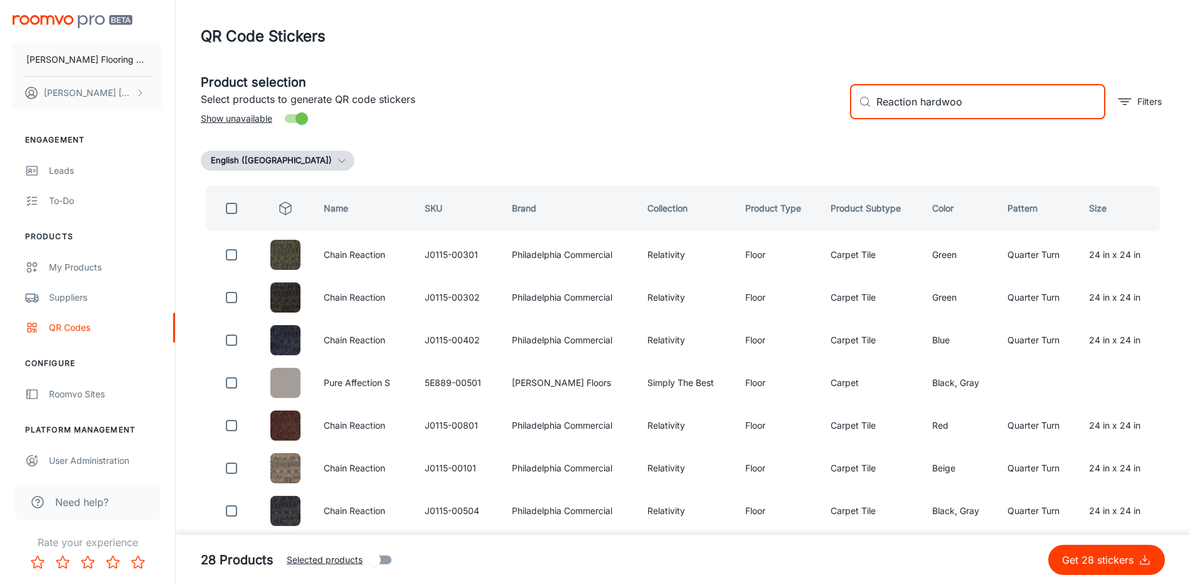
type input "Reaction hardwood"
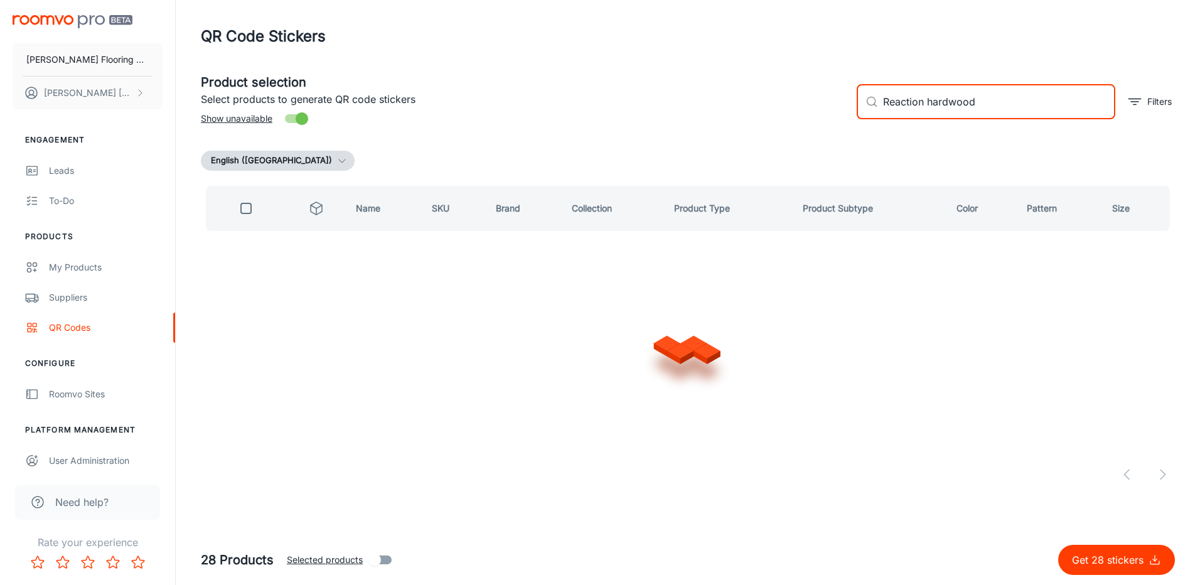
checkbox input "true"
type input "Reaction"
checkbox input "false"
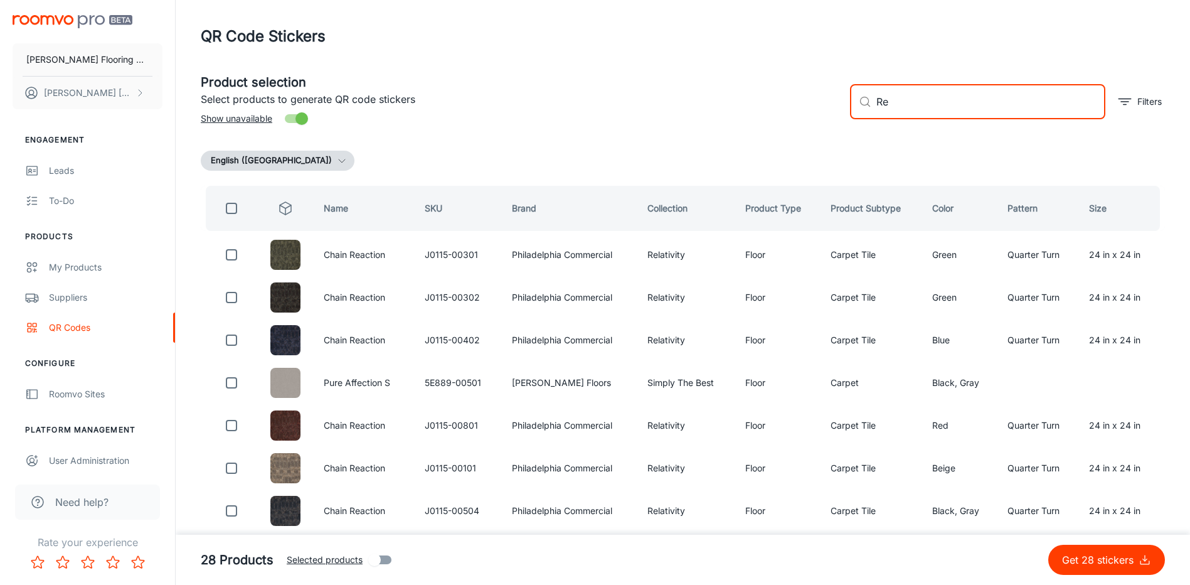
type input "R"
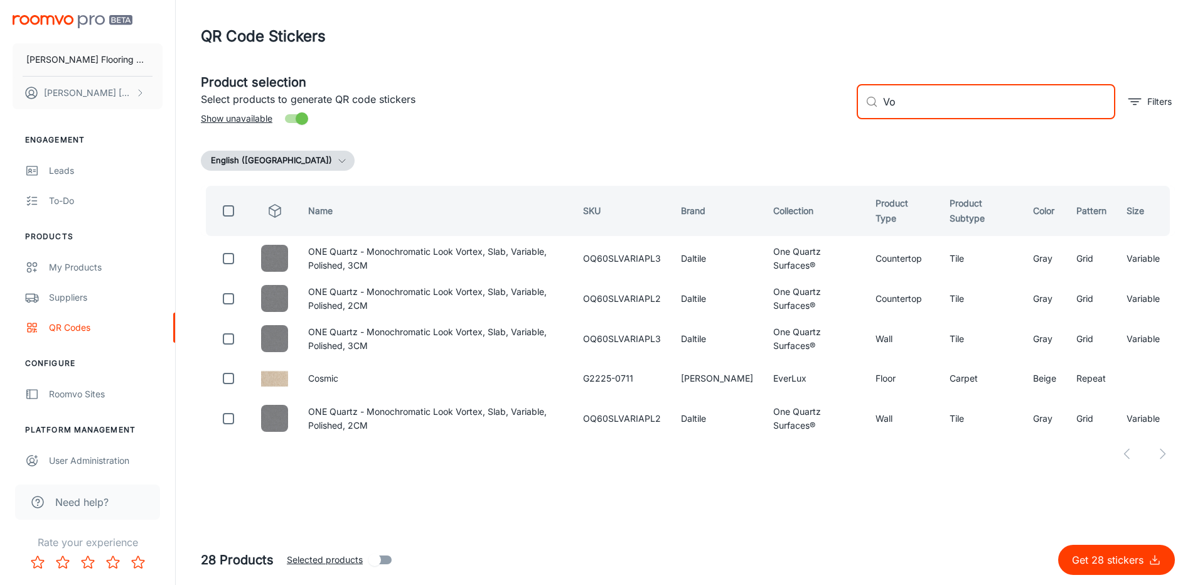
type input "V"
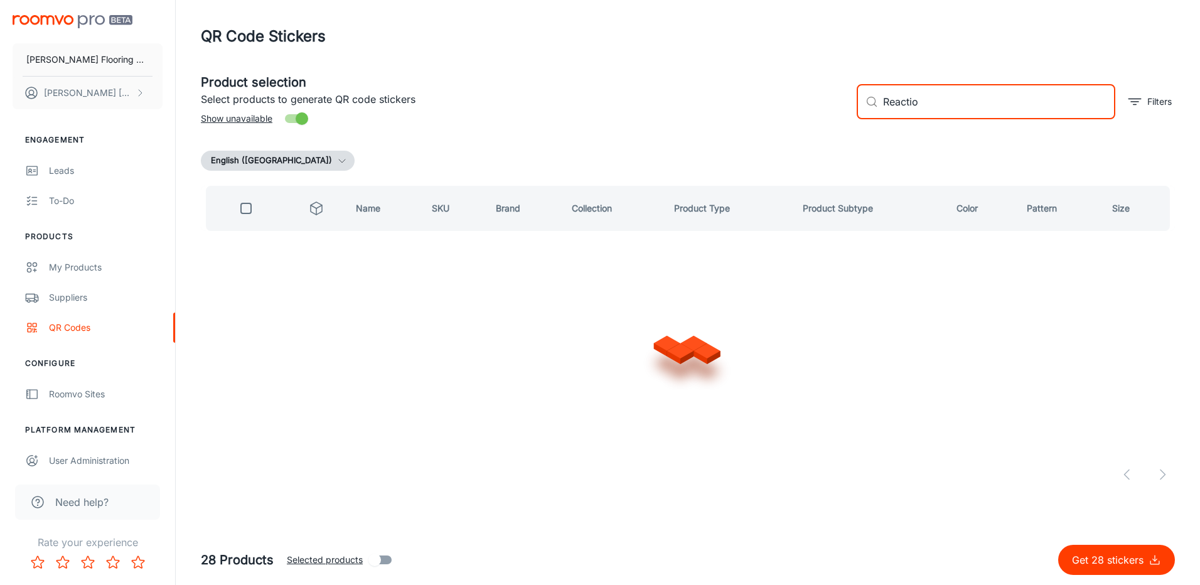
type input "Reaction"
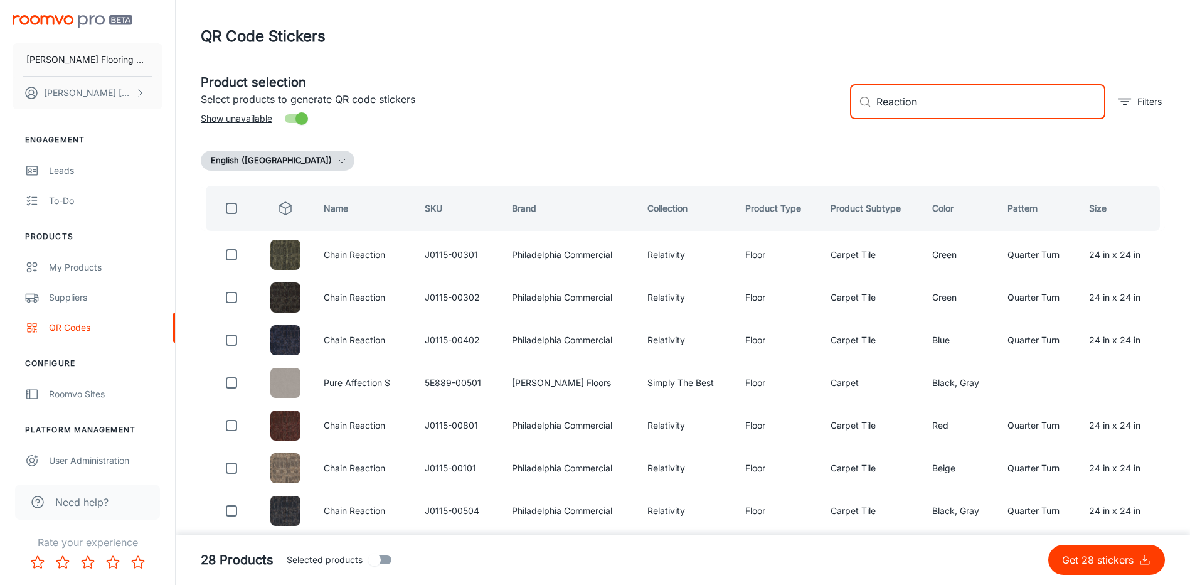
drag, startPoint x: 922, startPoint y: 109, endPoint x: 841, endPoint y: 124, distance: 82.5
click at [841, 124] on div "​ Reaction ​ Filters" at bounding box center [1002, 97] width 325 height 68
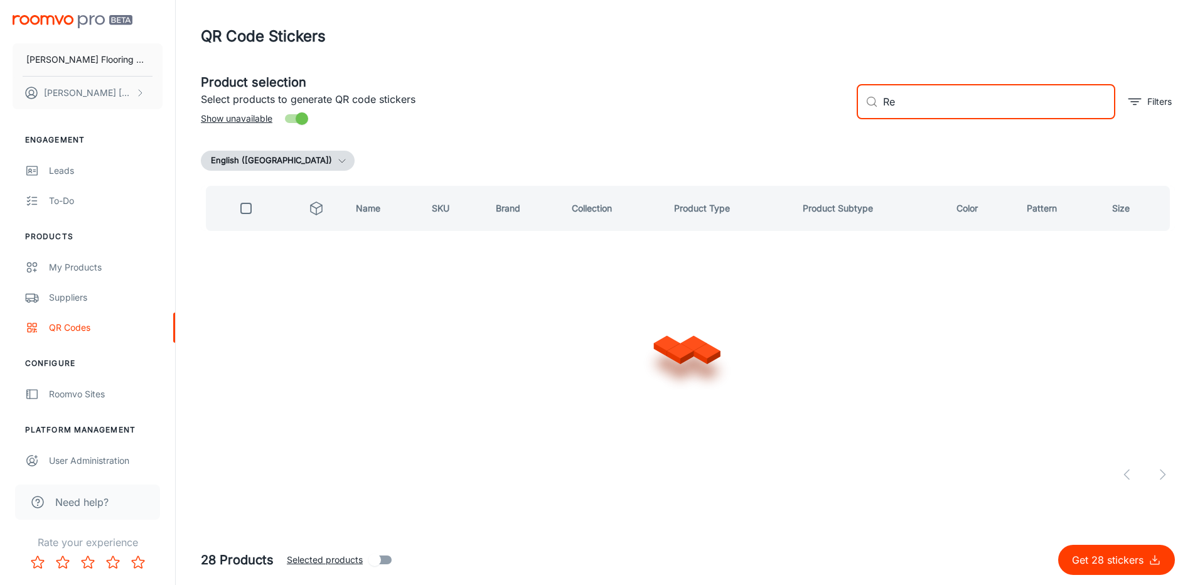
type input "R"
type input "Nature's C"
checkbox input "true"
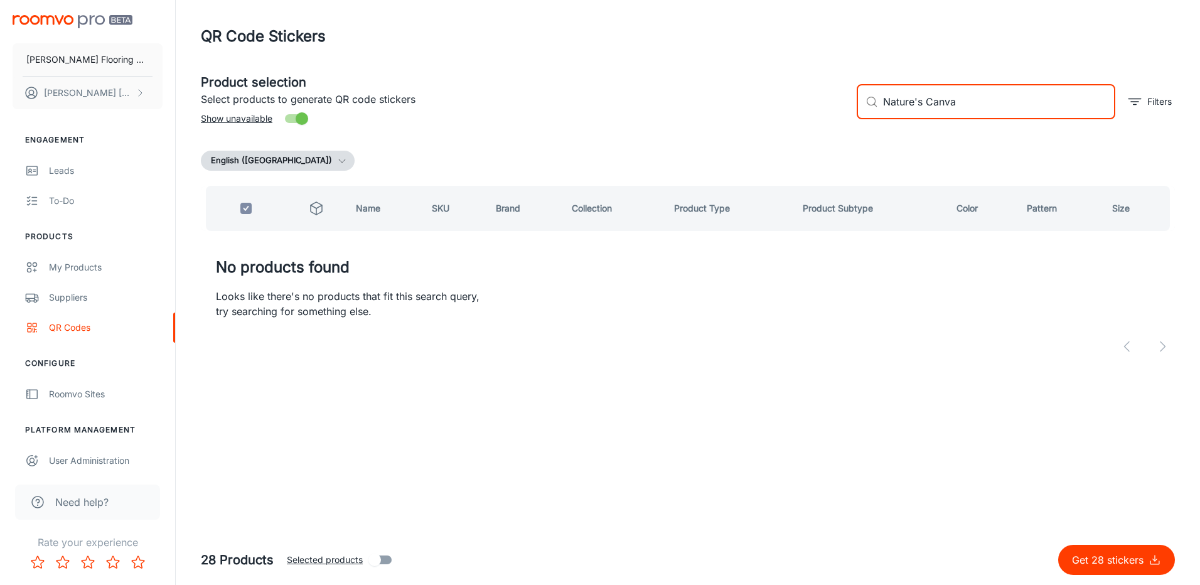
type input "Nature's Canvas"
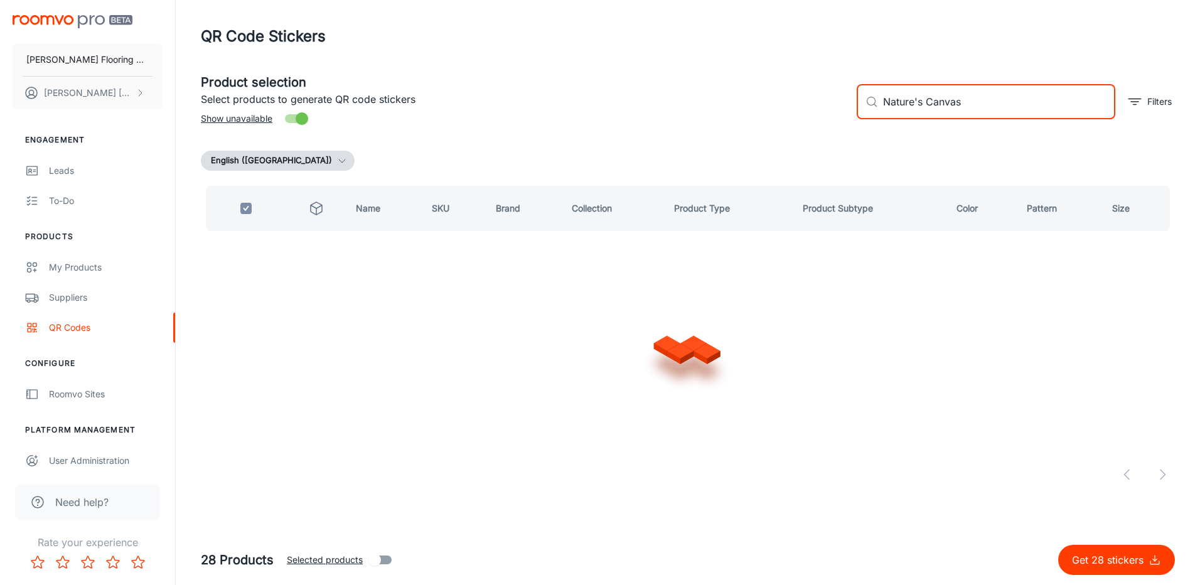
checkbox input "false"
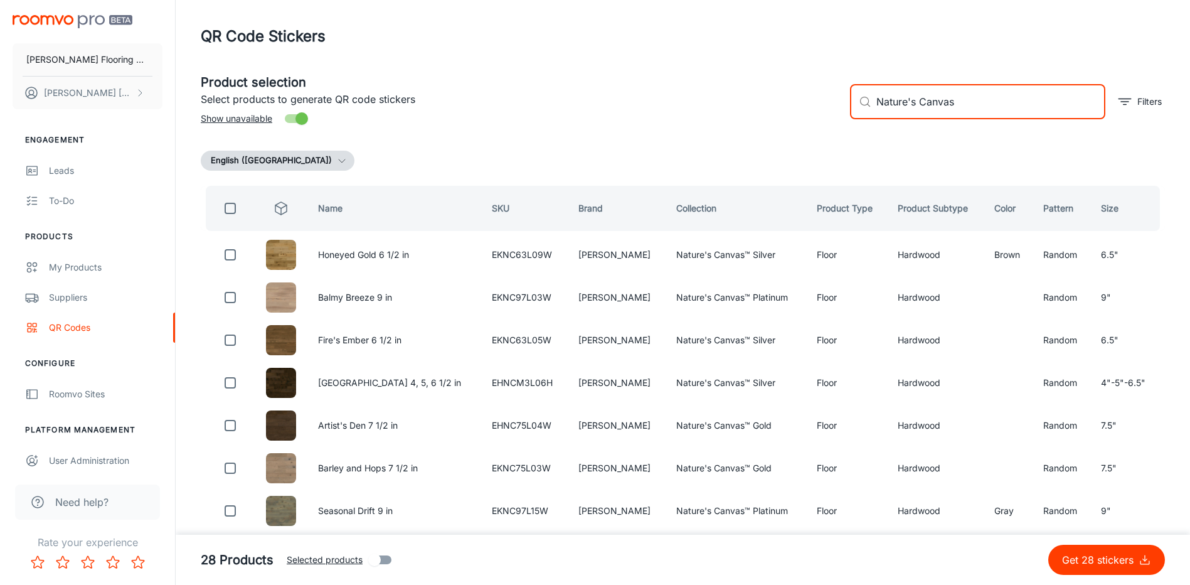
type input "Nature's Canvas"
click at [232, 211] on input "checkbox" at bounding box center [230, 208] width 25 height 25
checkbox input "true"
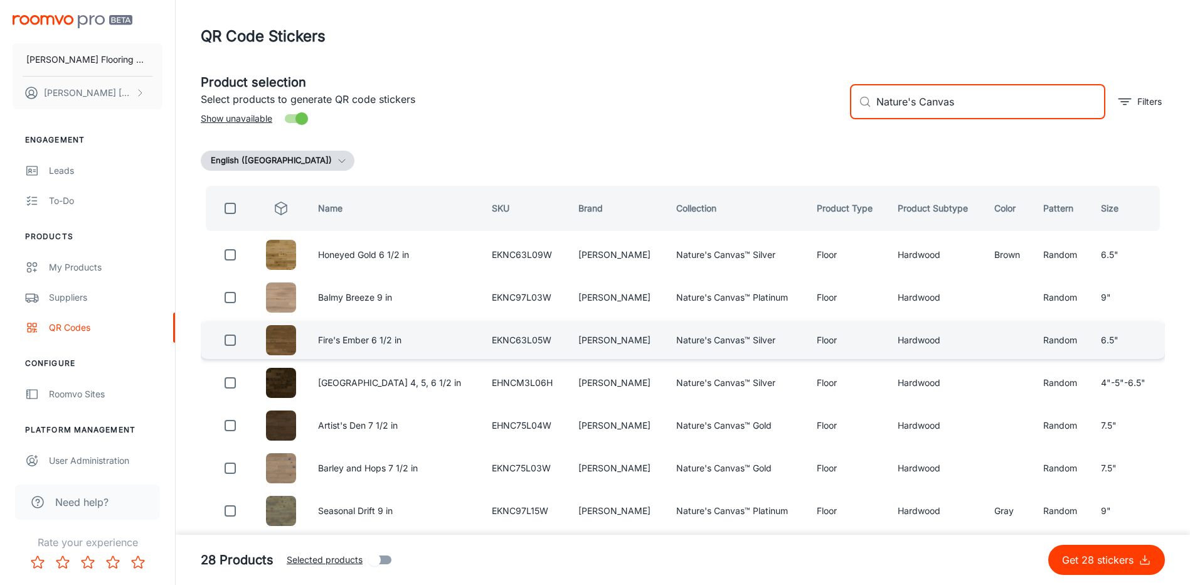
checkbox input "true"
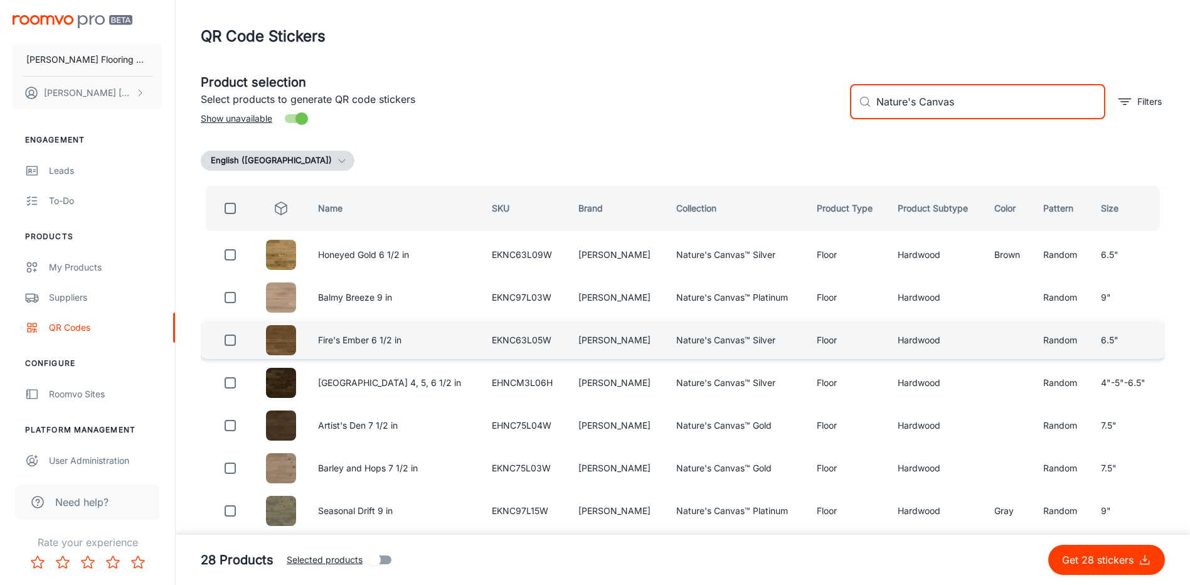
checkbox input "true"
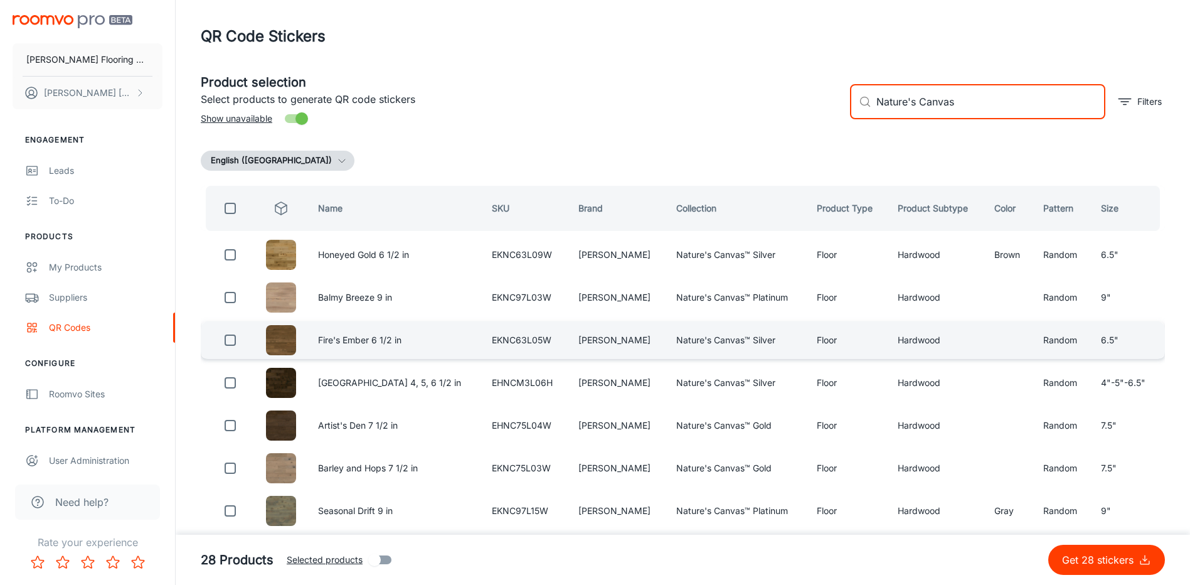
checkbox input "true"
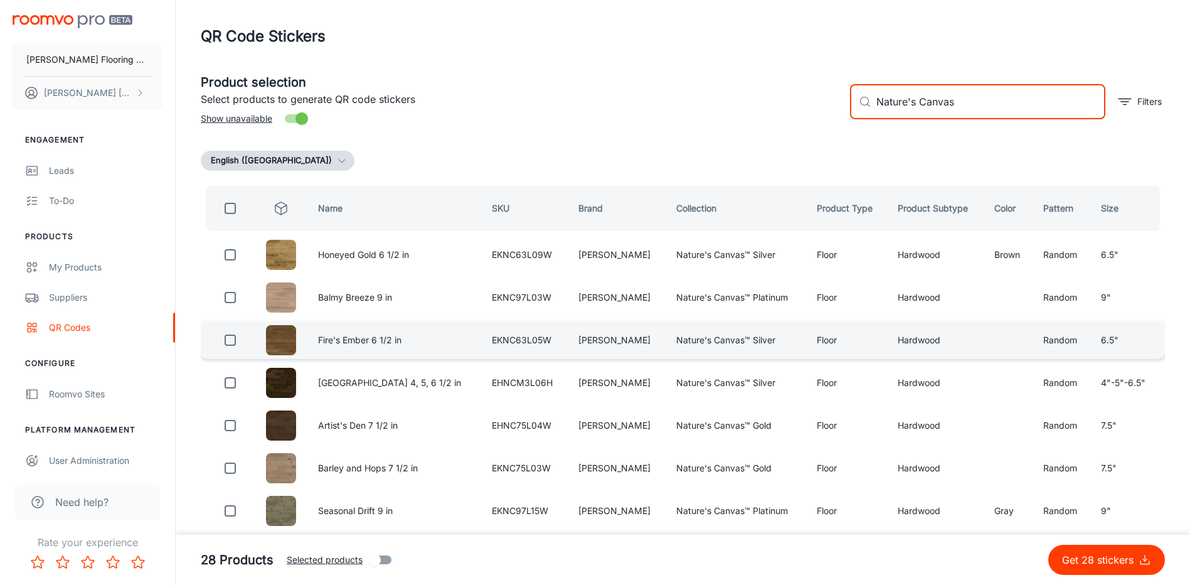
checkbox input "true"
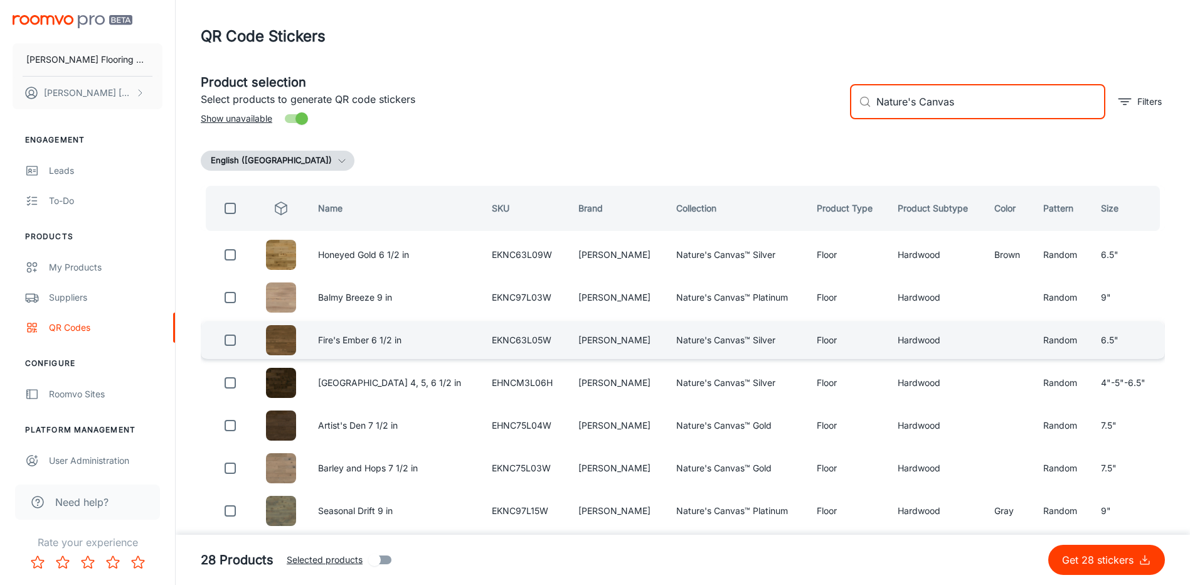
checkbox input "true"
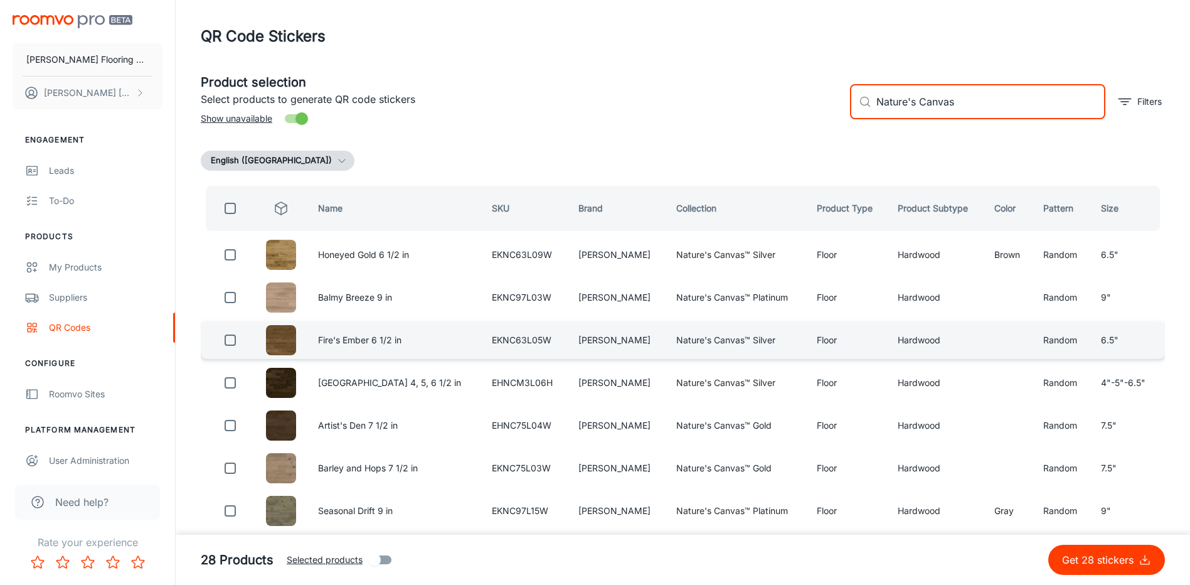
checkbox input "true"
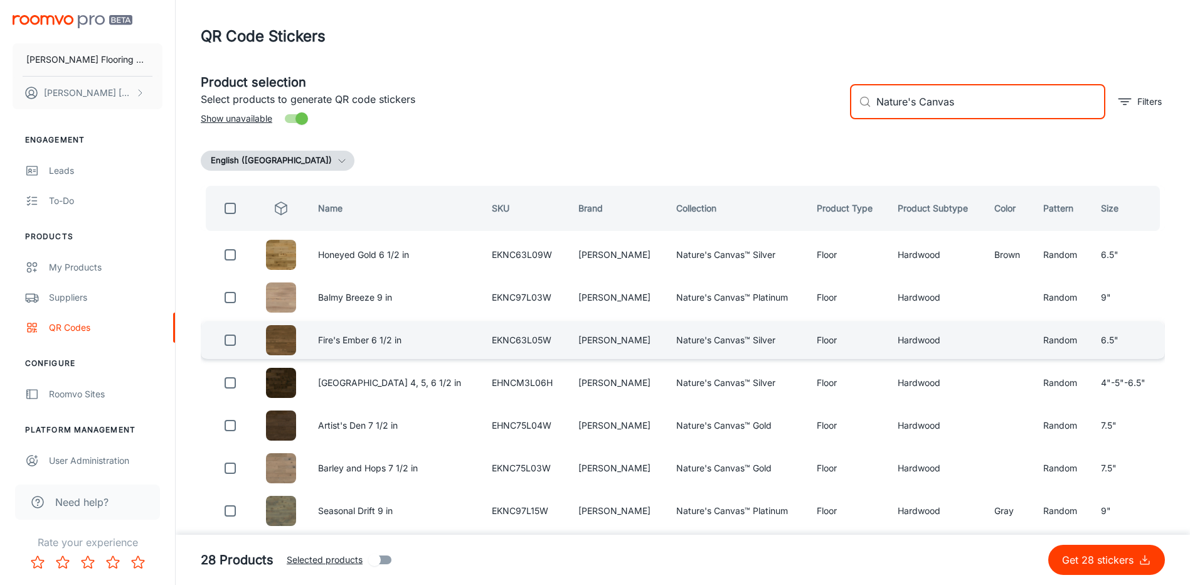
checkbox input "true"
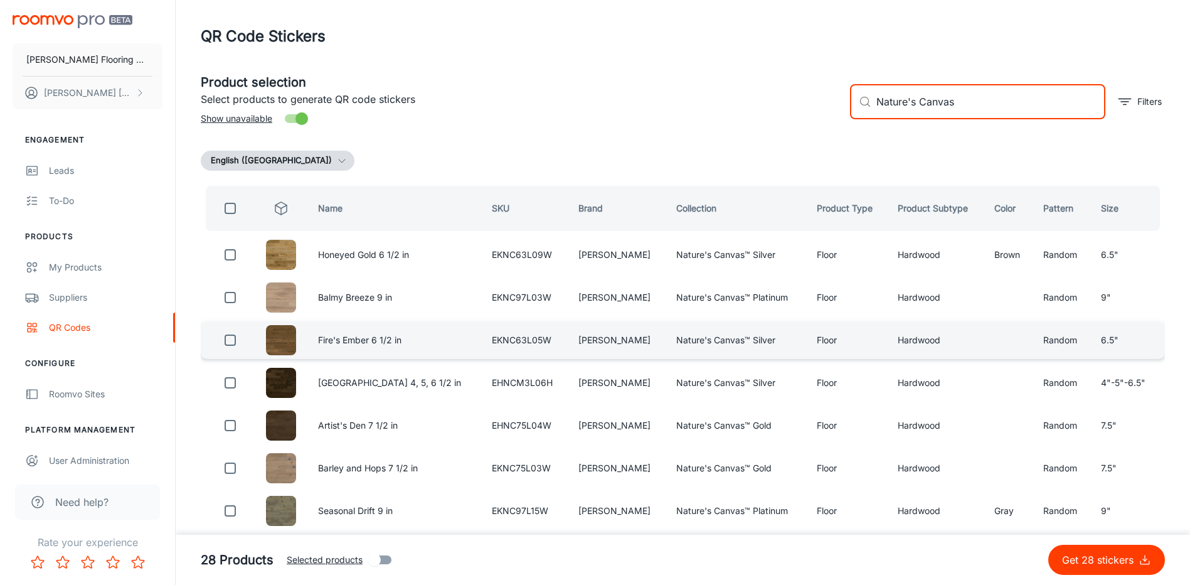
checkbox input "true"
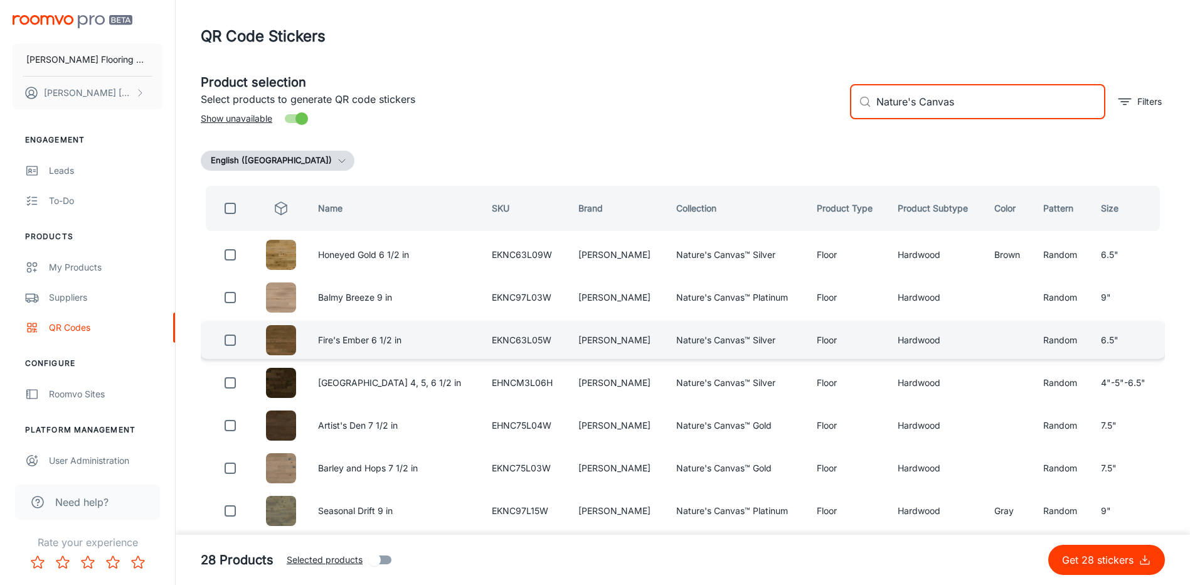
checkbox input "true"
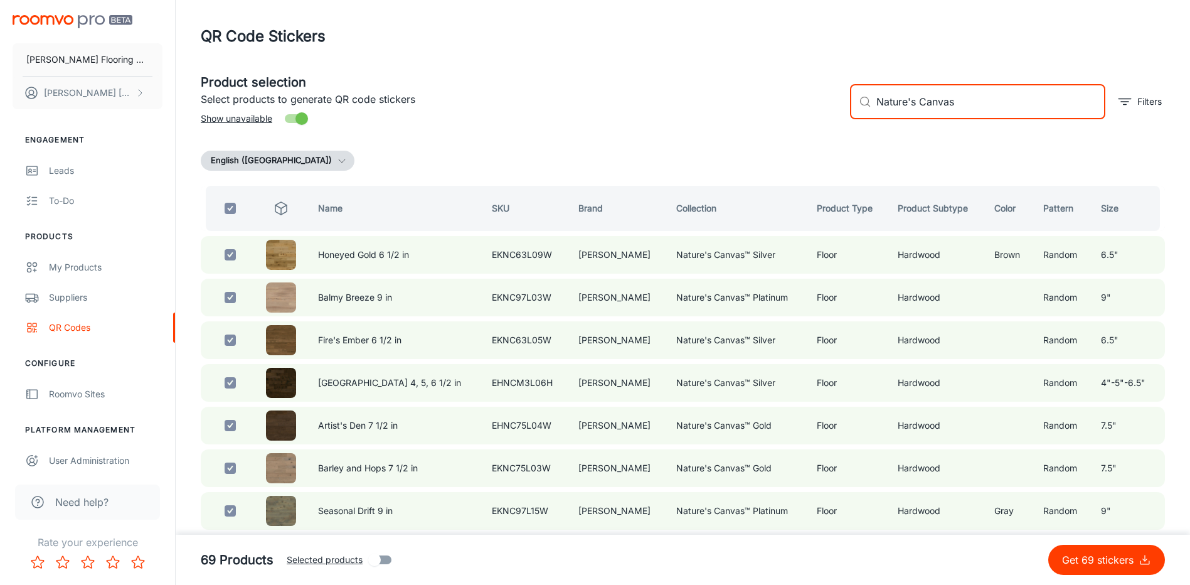
drag, startPoint x: 974, startPoint y: 105, endPoint x: 849, endPoint y: 106, distance: 124.9
click at [849, 106] on div "​ Nature's Canvas ​ Filters" at bounding box center [1002, 97] width 325 height 68
type input "C"
checkbox input "false"
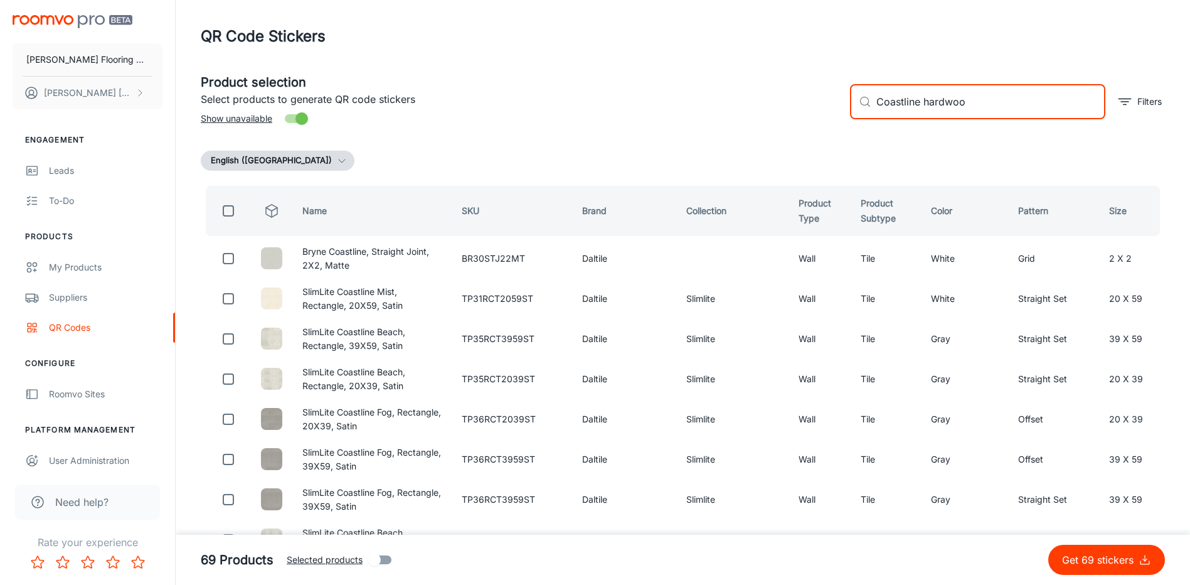
type input "Coastline hardwood"
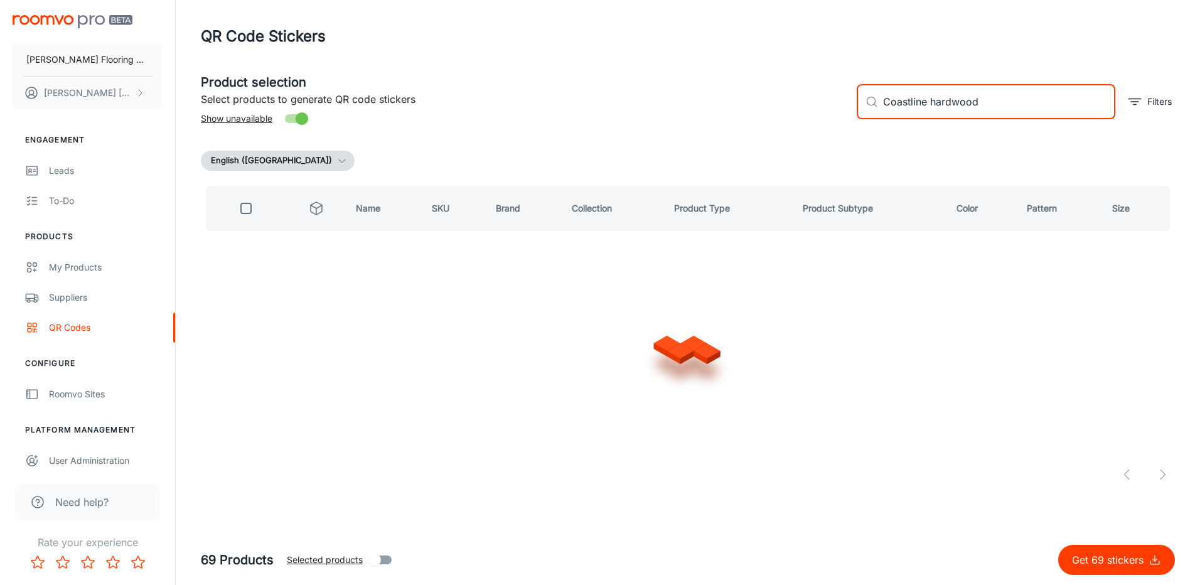
checkbox input "true"
type input "C"
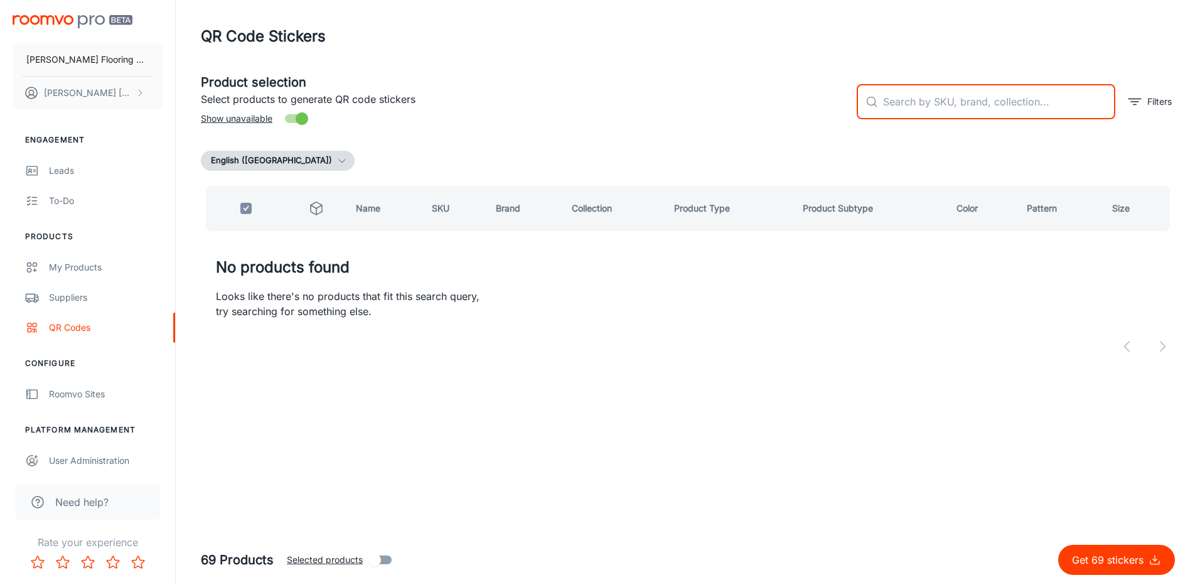
checkbox input "false"
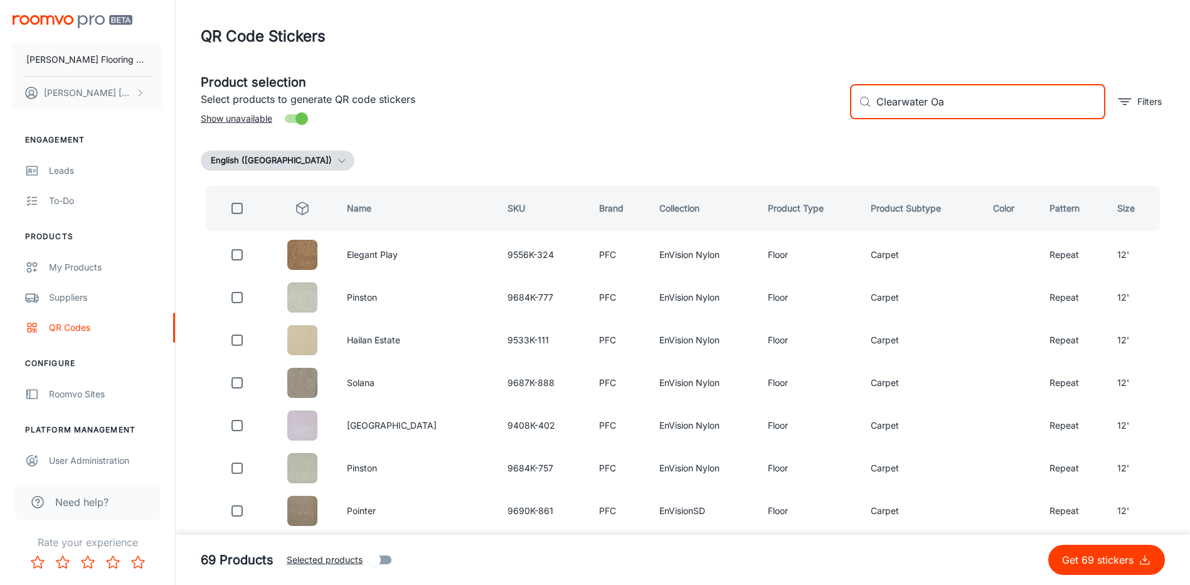
type input "Clearwater Oak"
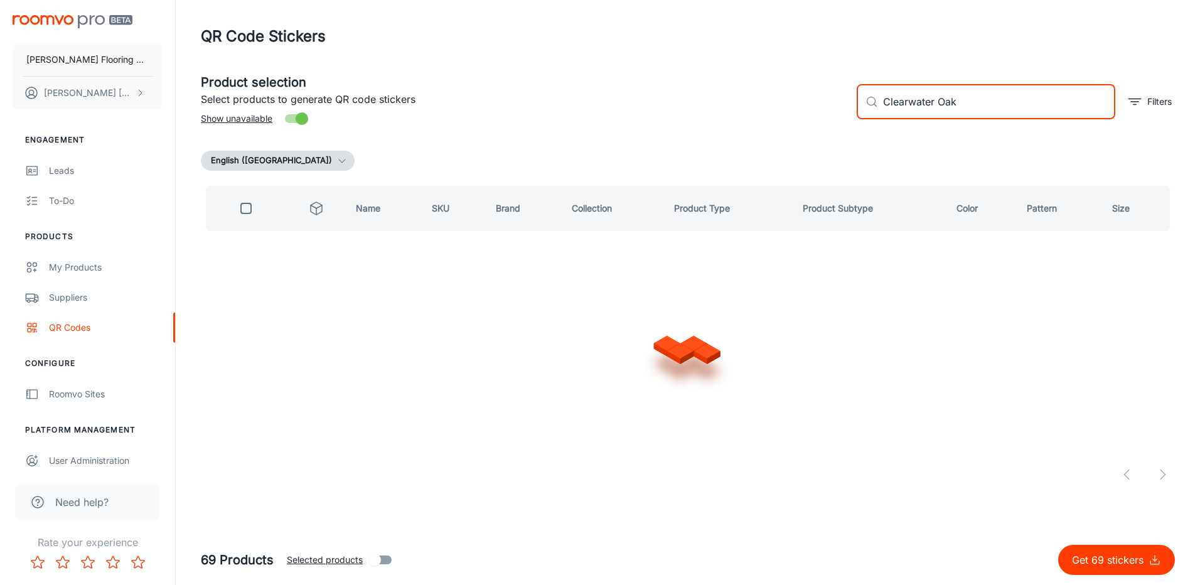
checkbox input "true"
type input "C"
checkbox input "false"
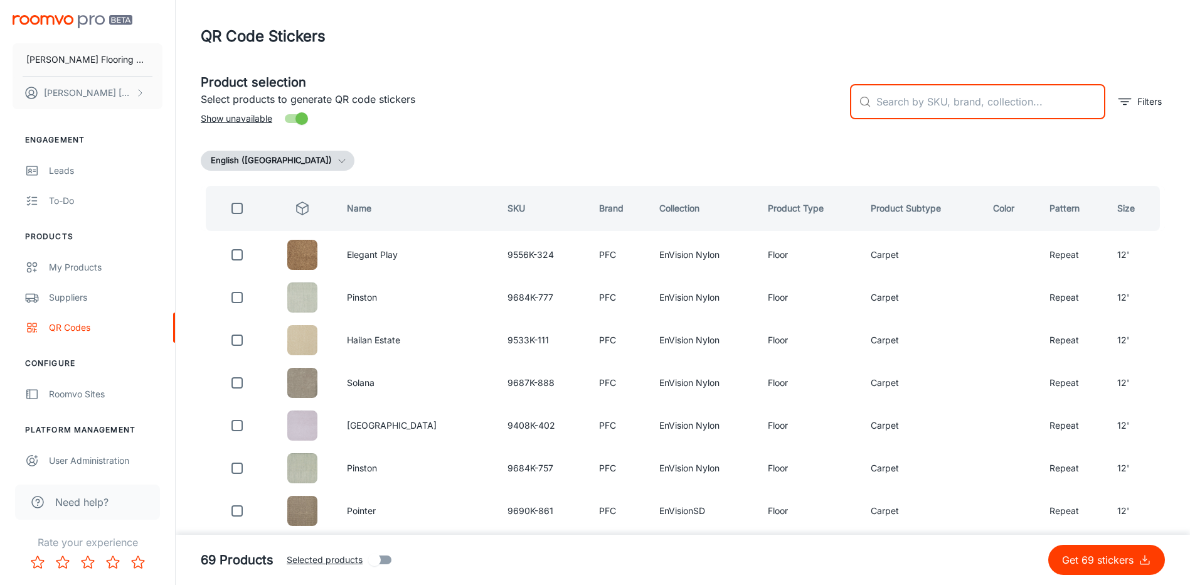
click at [933, 94] on input "text" at bounding box center [991, 101] width 229 height 35
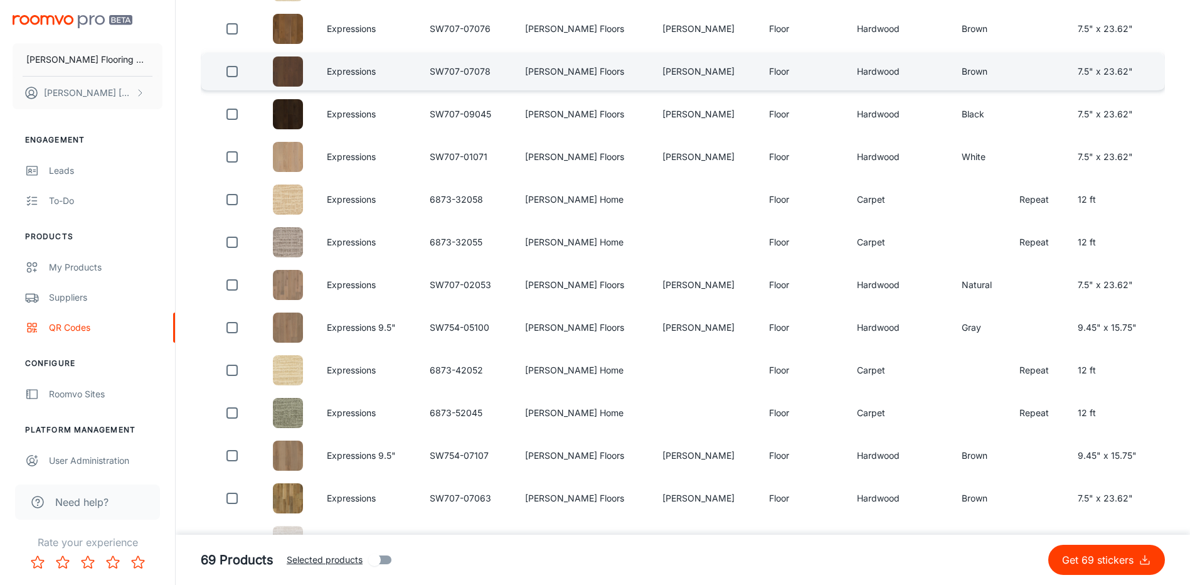
scroll to position [314, 0]
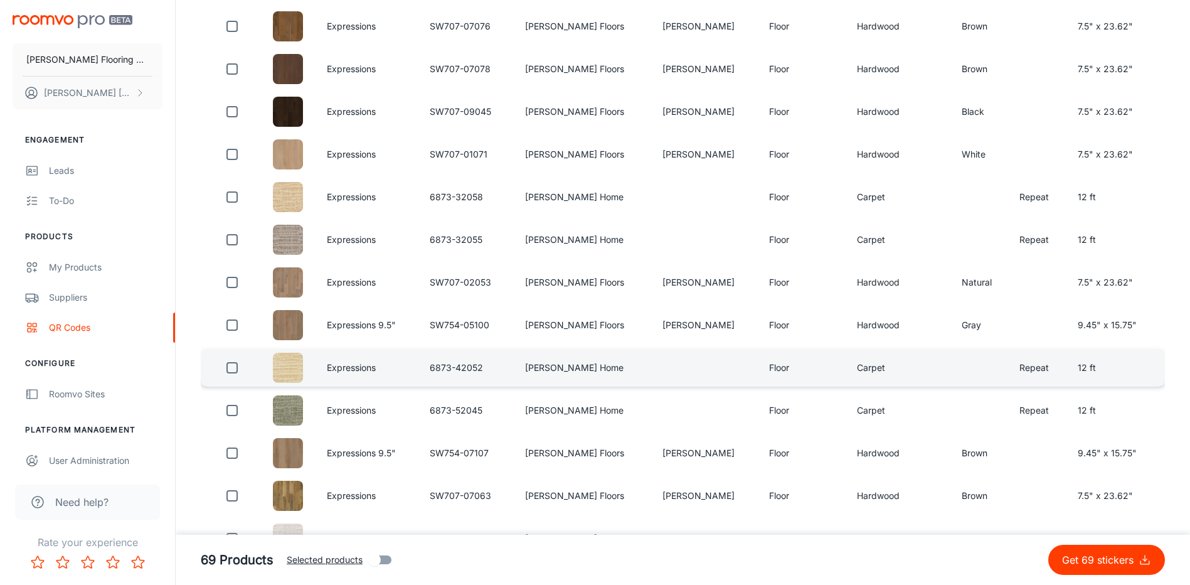
type input "Expressions"
click at [236, 496] on input "checkbox" at bounding box center [232, 495] width 25 height 25
checkbox input "true"
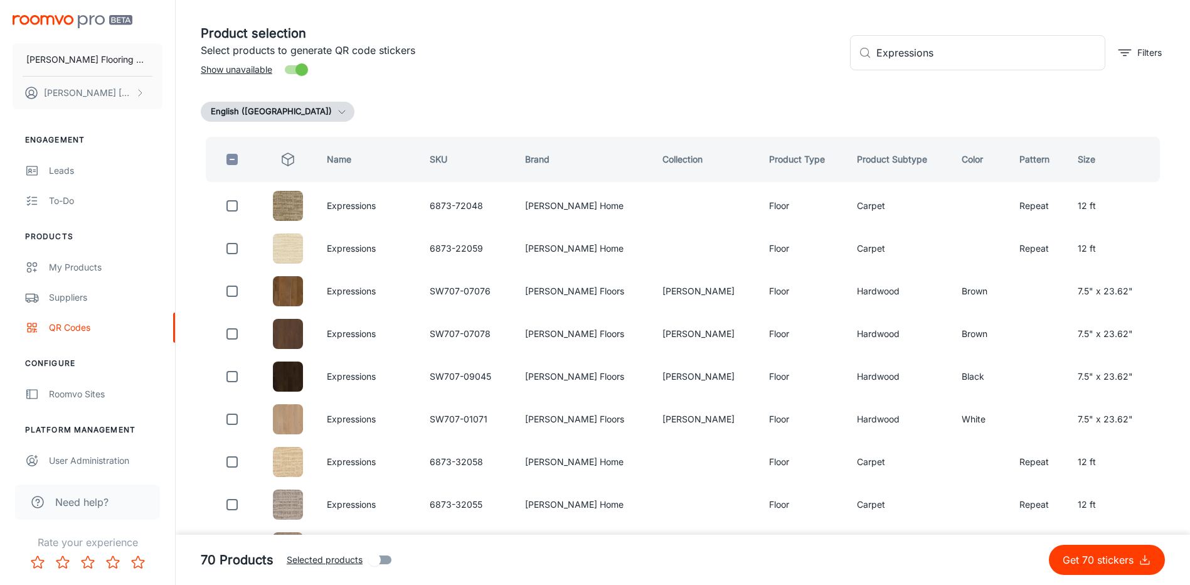
scroll to position [0, 0]
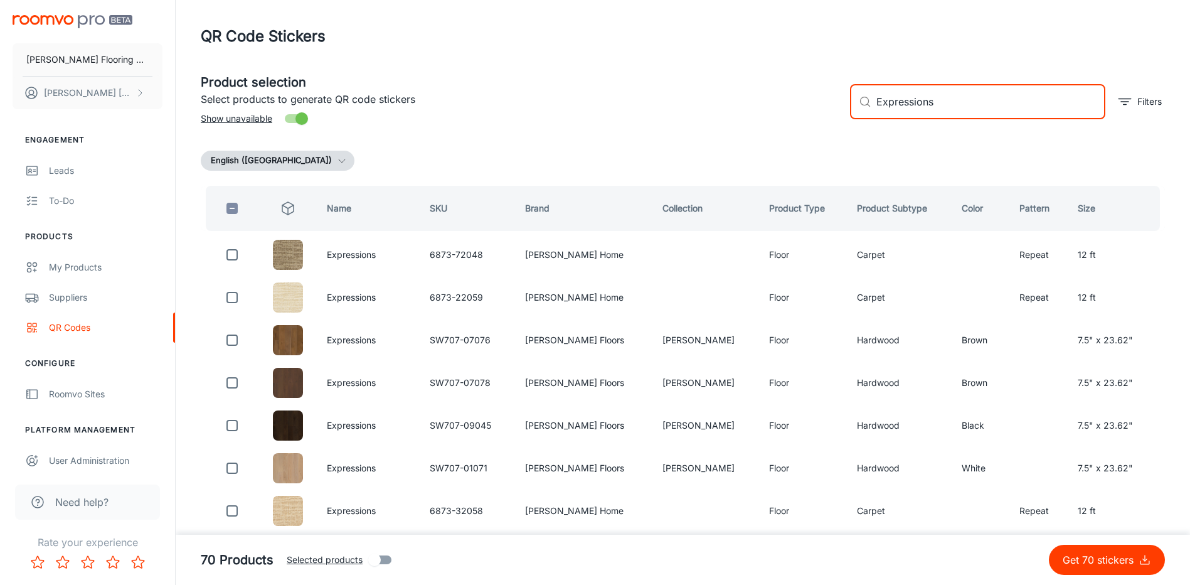
click at [952, 98] on input "Expressions" at bounding box center [991, 101] width 229 height 35
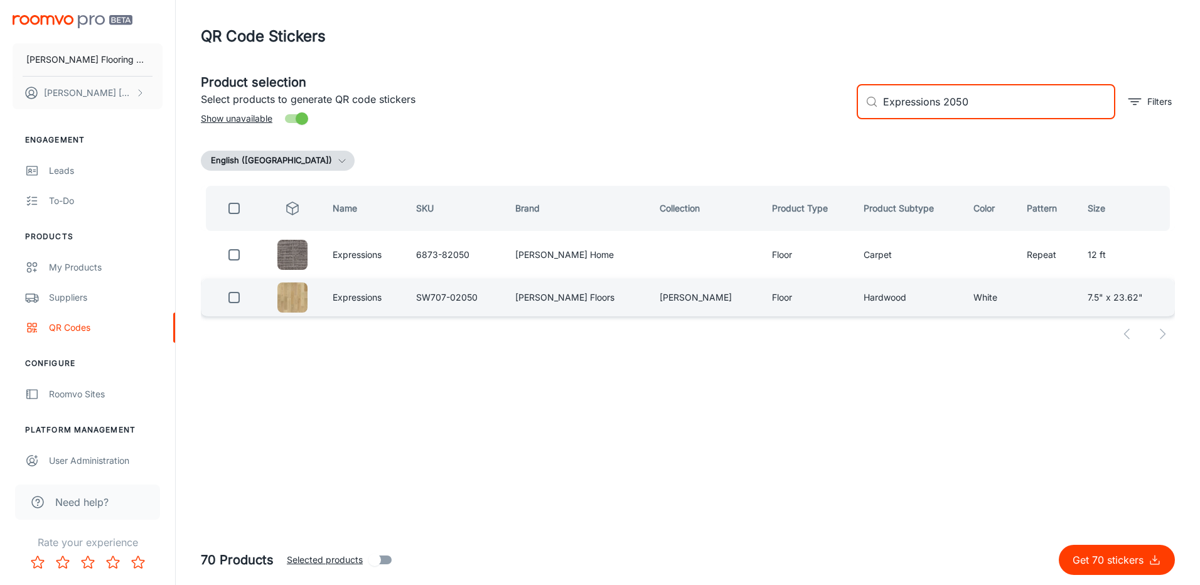
type input "Expressions 2050"
click at [235, 297] on input "checkbox" at bounding box center [234, 297] width 25 height 25
checkbox input "true"
drag, startPoint x: 991, startPoint y: 102, endPoint x: 875, endPoint y: 117, distance: 117.0
click at [875, 117] on div "​ Expressions 2050 ​" at bounding box center [986, 101] width 259 height 35
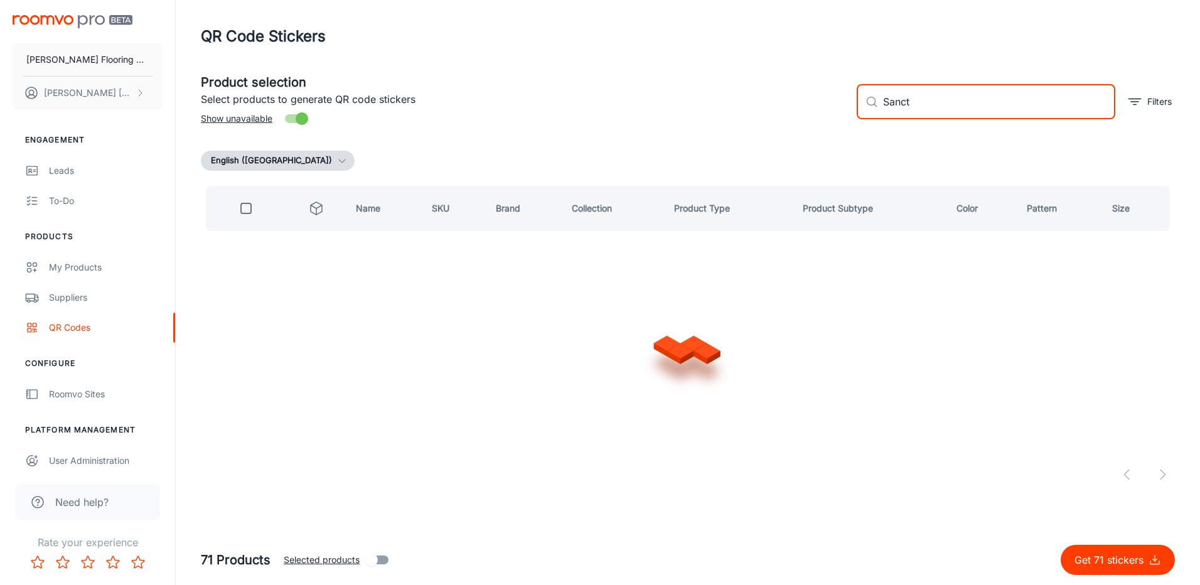
type input "Sanctu"
checkbox input "true"
type input "Sanctuary 1092"
checkbox input "false"
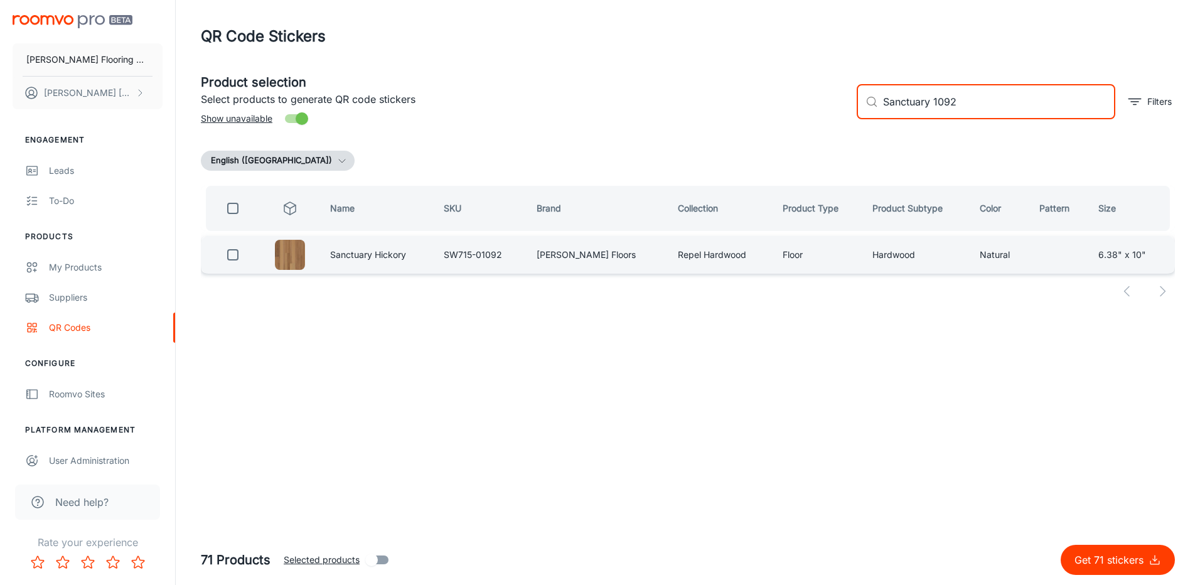
type input "Sanctuary 1092"
click at [240, 262] on input "checkbox" at bounding box center [232, 254] width 25 height 25
checkbox input "true"
drag, startPoint x: 1087, startPoint y: 556, endPoint x: 1071, endPoint y: 552, distance: 16.1
click at [1087, 556] on p "Get 72 stickers" at bounding box center [1110, 559] width 76 height 15
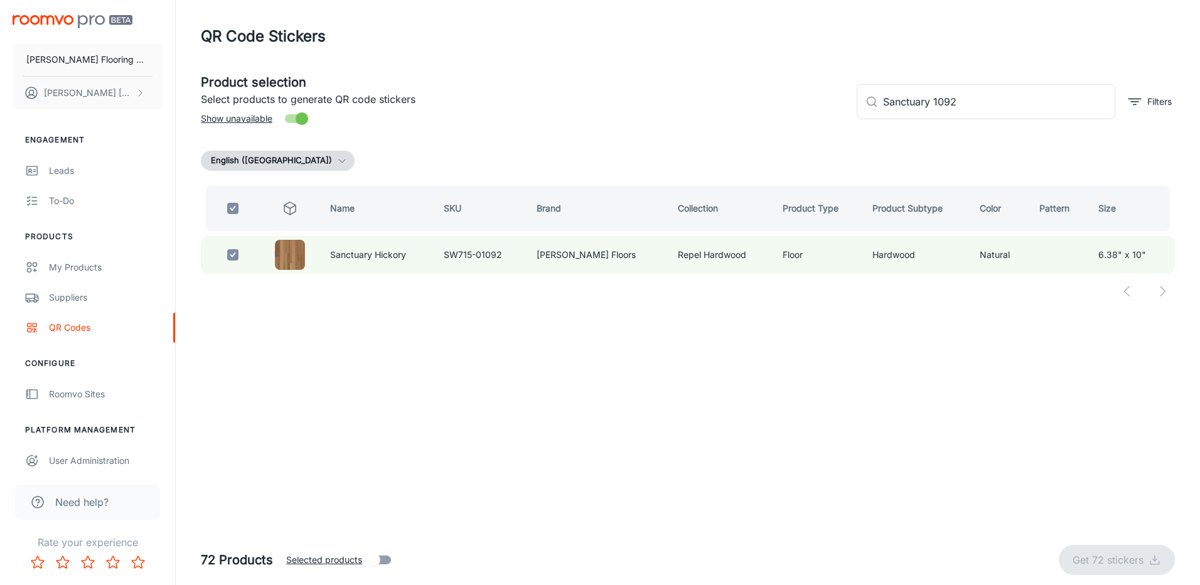
checkbox input "false"
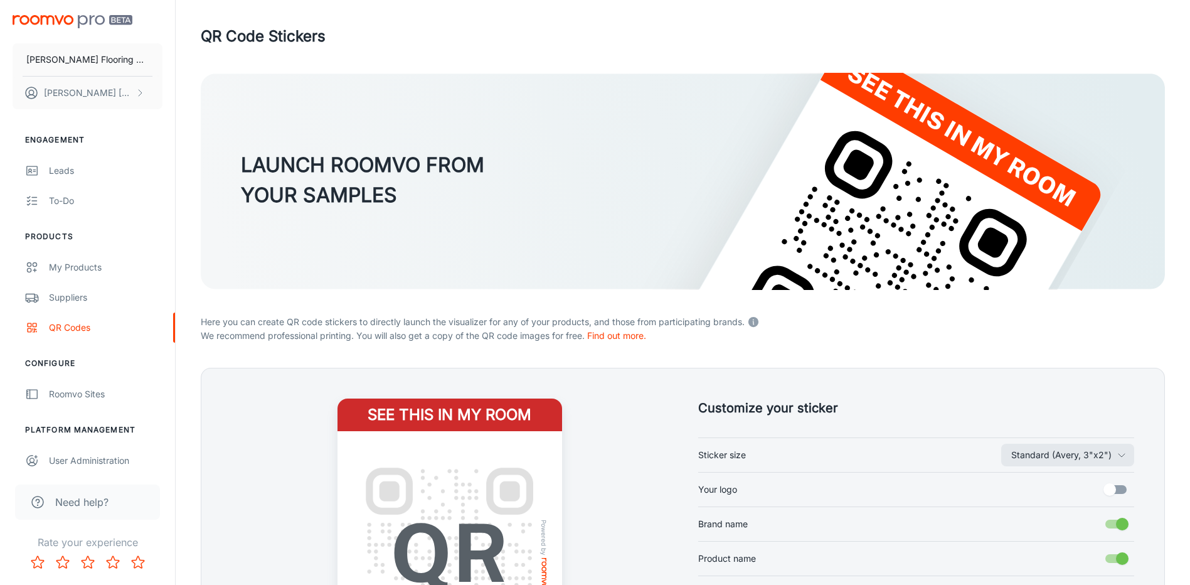
click at [796, 26] on div "QR Code Stickers" at bounding box center [683, 36] width 965 height 23
